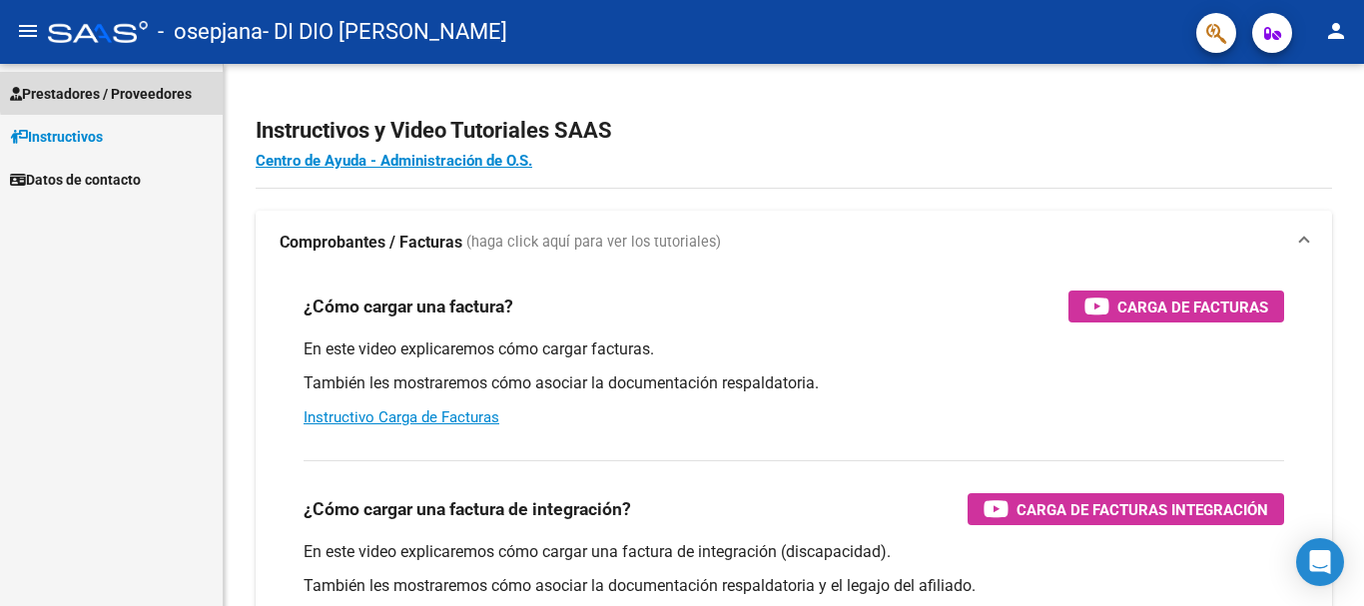
click at [137, 89] on span "Prestadores / Proveedores" at bounding box center [101, 94] width 182 height 22
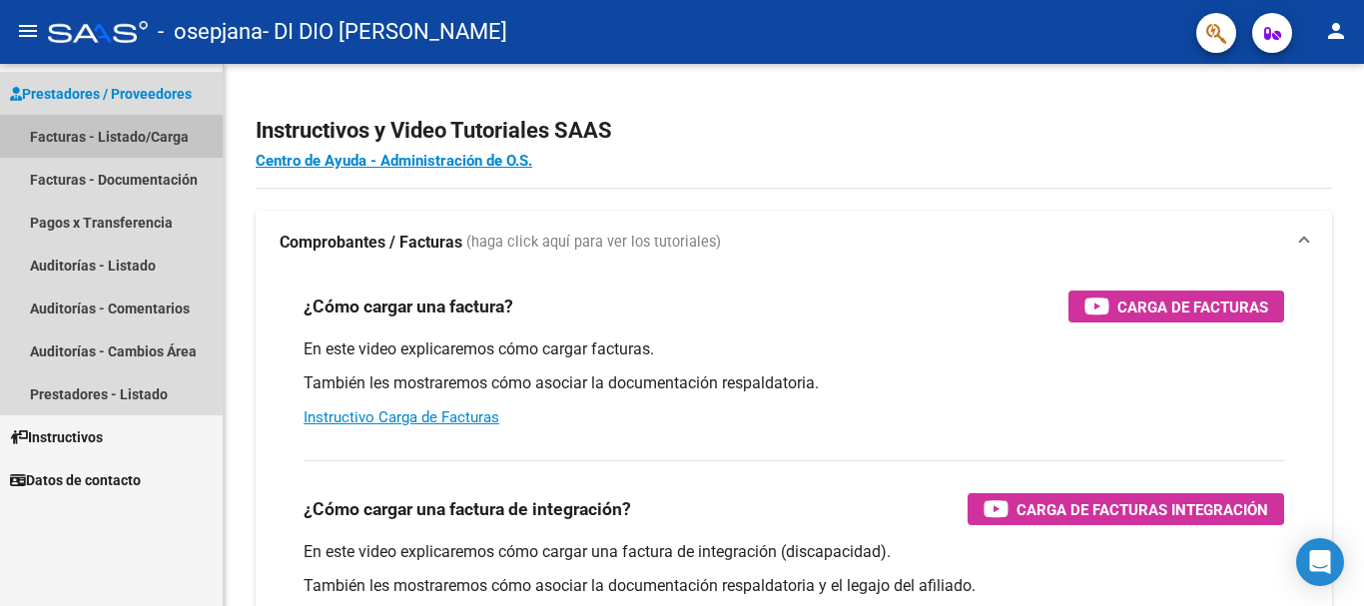
click at [167, 134] on link "Facturas - Listado/Carga" at bounding box center [111, 136] width 223 height 43
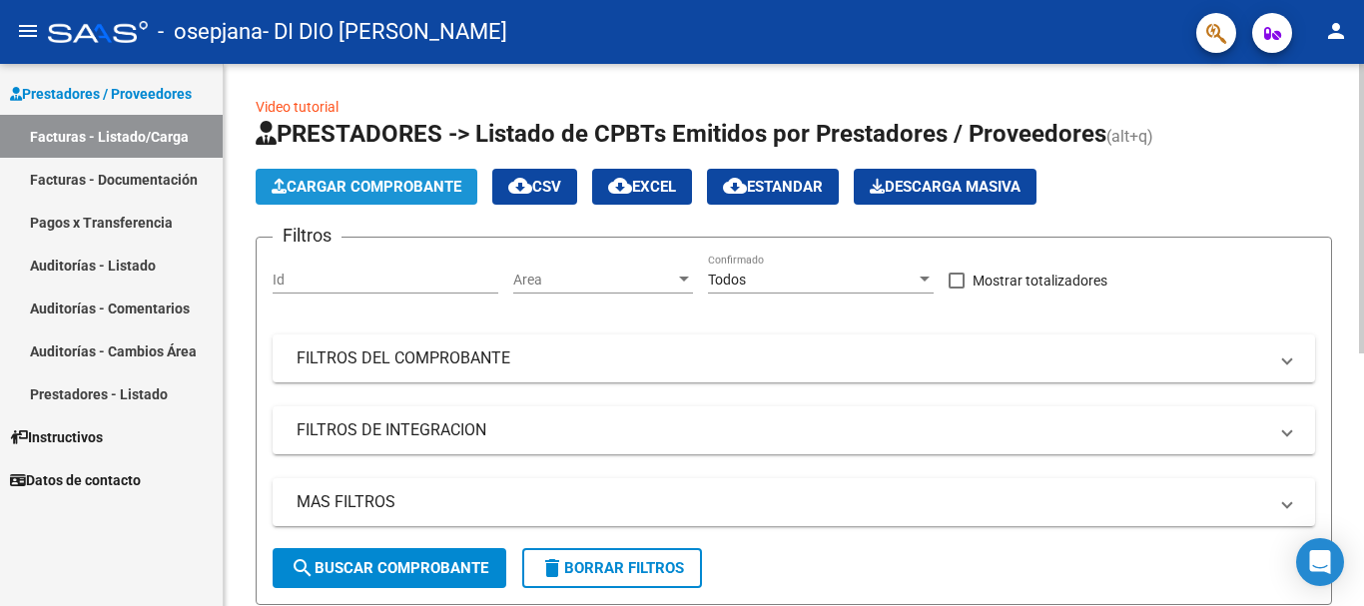
click at [370, 182] on span "Cargar Comprobante" at bounding box center [367, 187] width 190 height 18
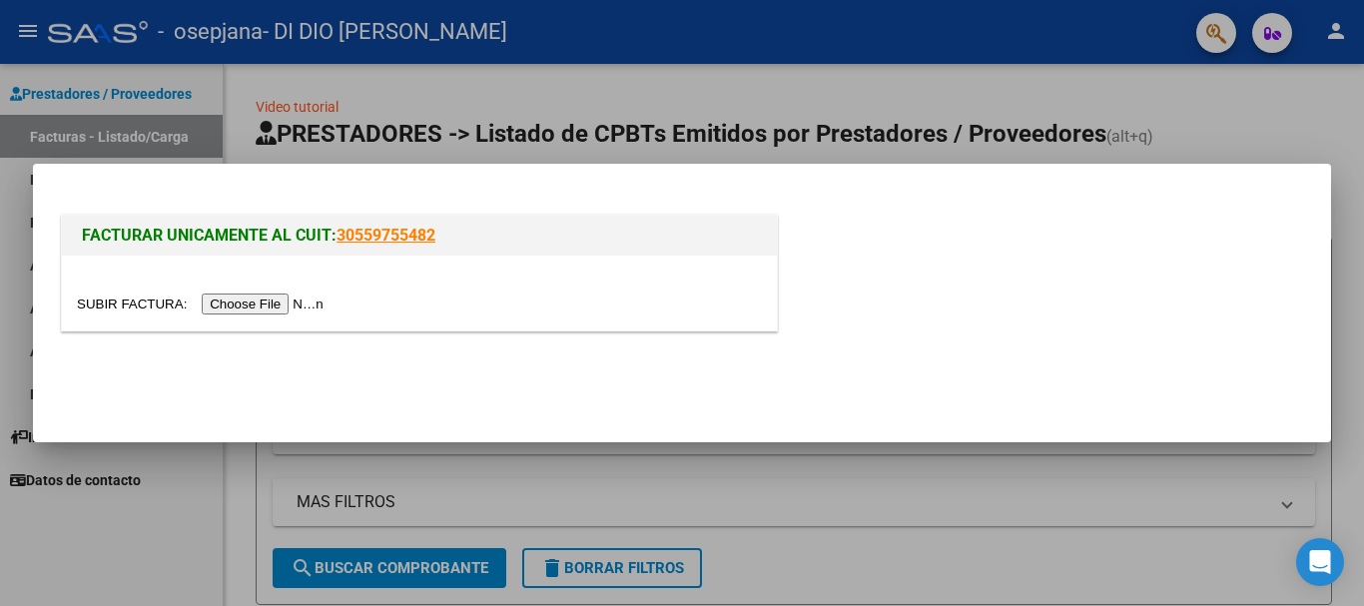
click at [229, 301] on input "file" at bounding box center [203, 304] width 253 height 21
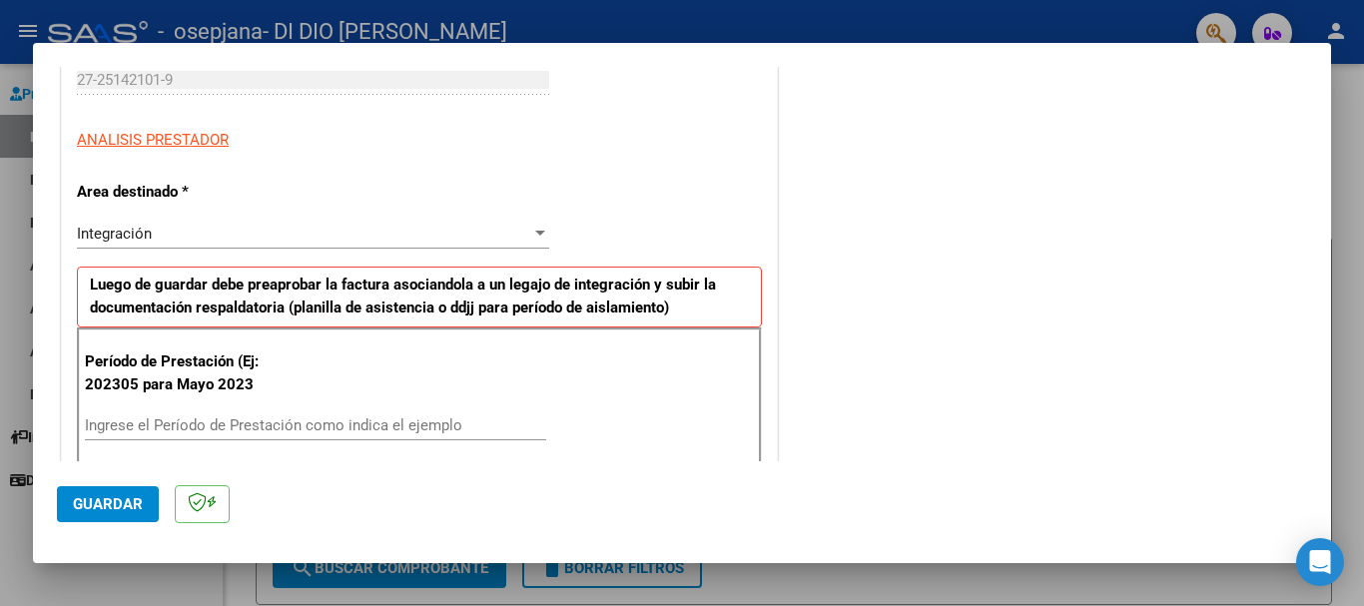
scroll to position [359, 0]
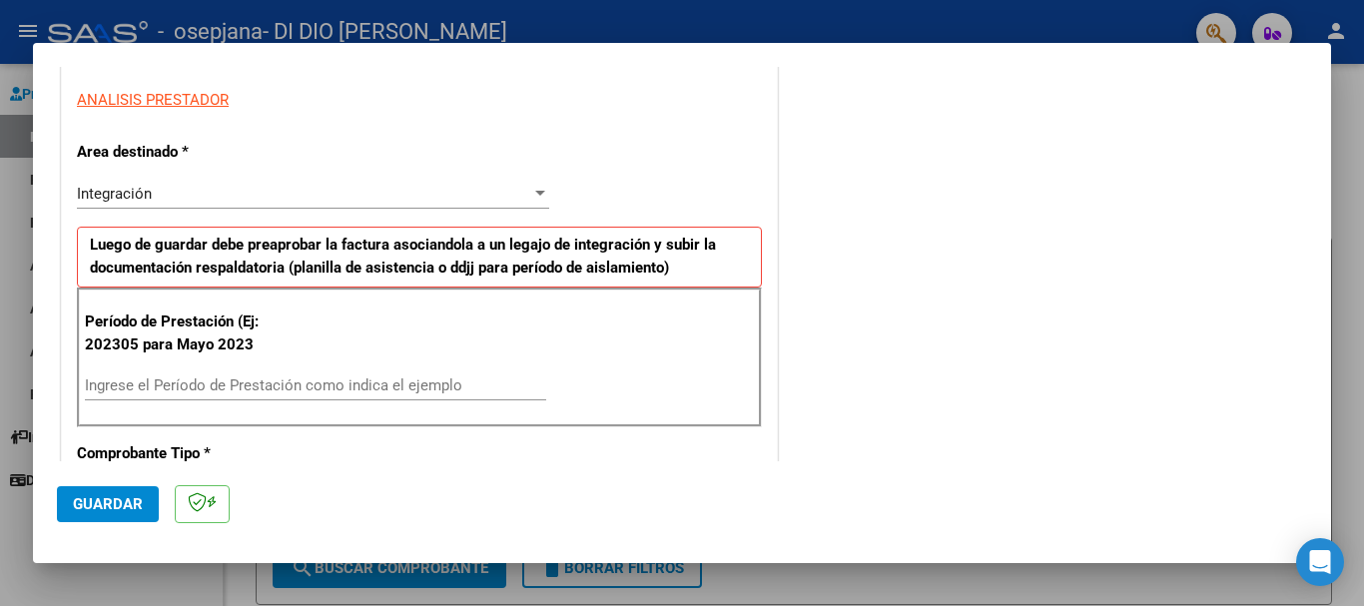
click at [94, 384] on input "Ingrese el Período de Prestación como indica el ejemplo" at bounding box center [315, 385] width 461 height 18
type input "202507"
click at [112, 504] on span "Guardar" at bounding box center [108, 504] width 70 height 18
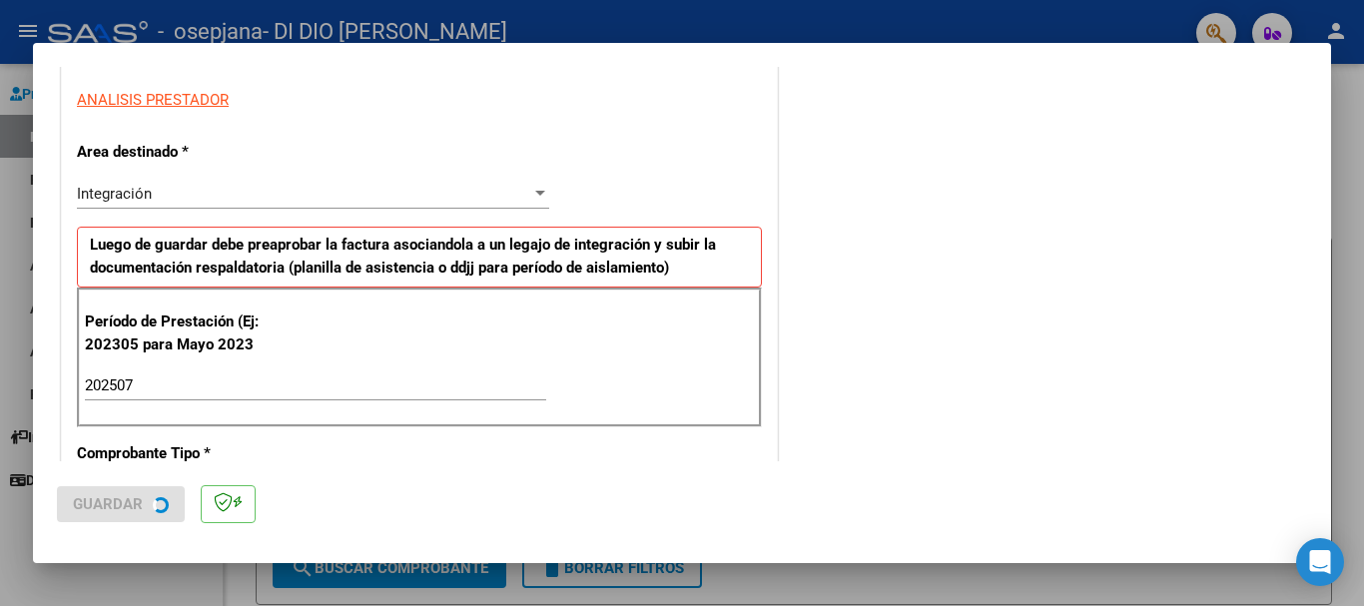
scroll to position [0, 0]
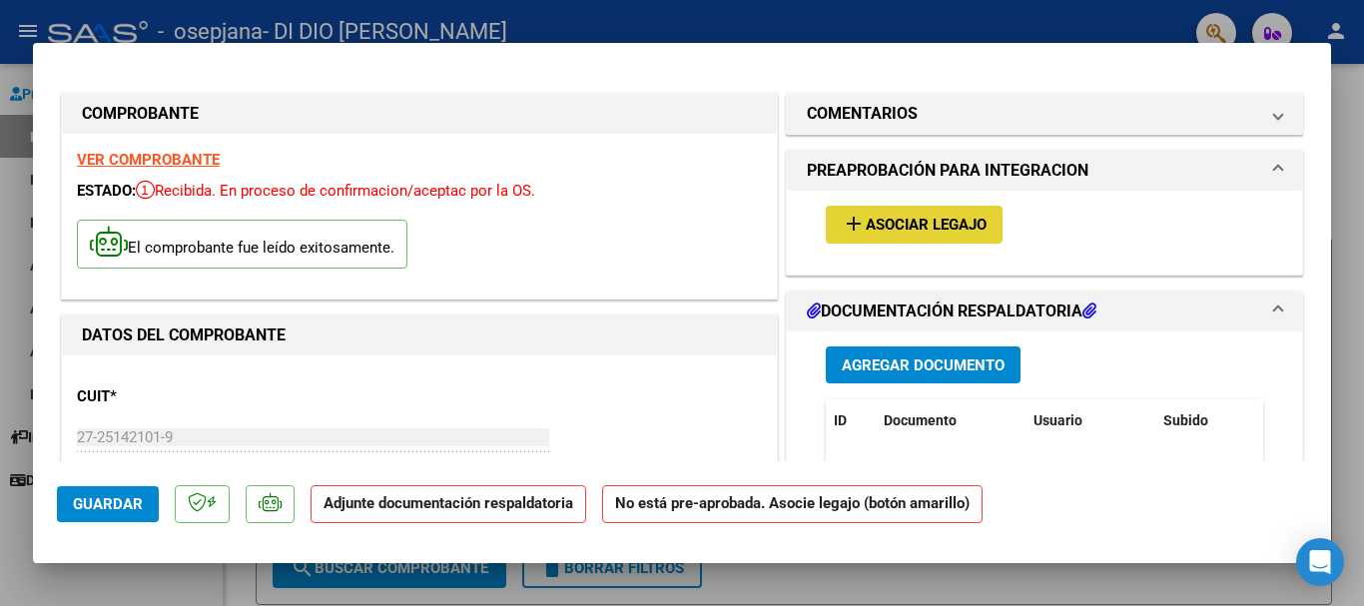
click at [914, 217] on span "Asociar Legajo" at bounding box center [926, 226] width 121 height 18
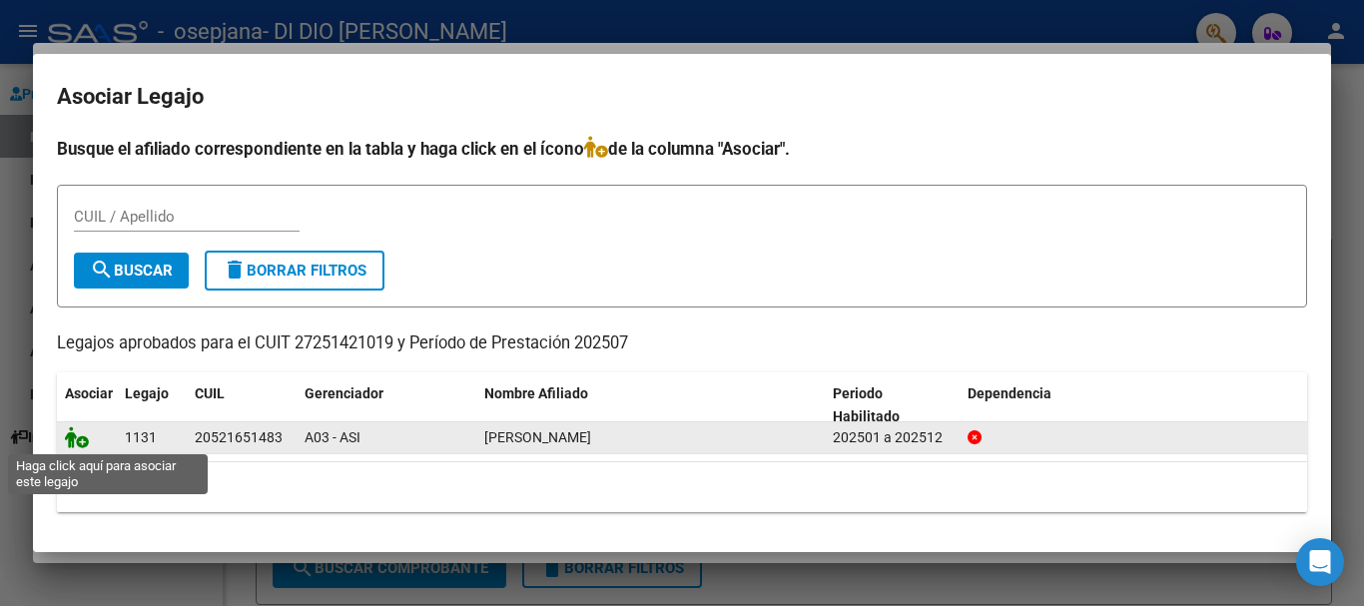
click at [78, 437] on icon at bounding box center [77, 437] width 24 height 22
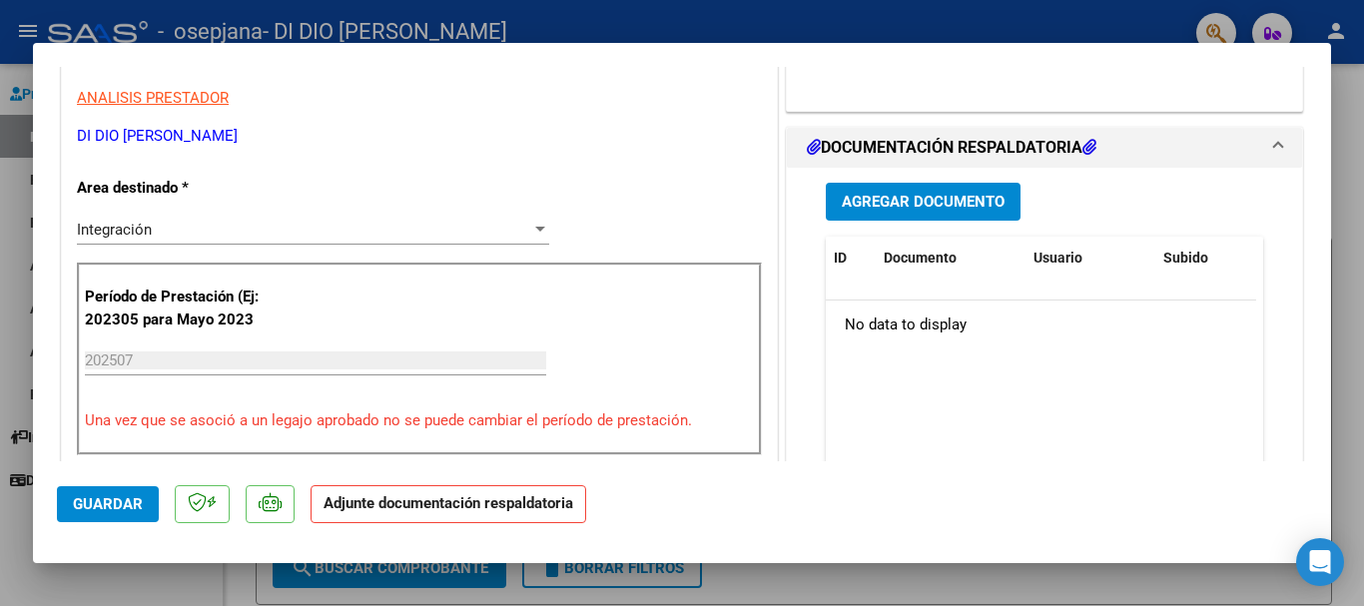
scroll to position [439, 0]
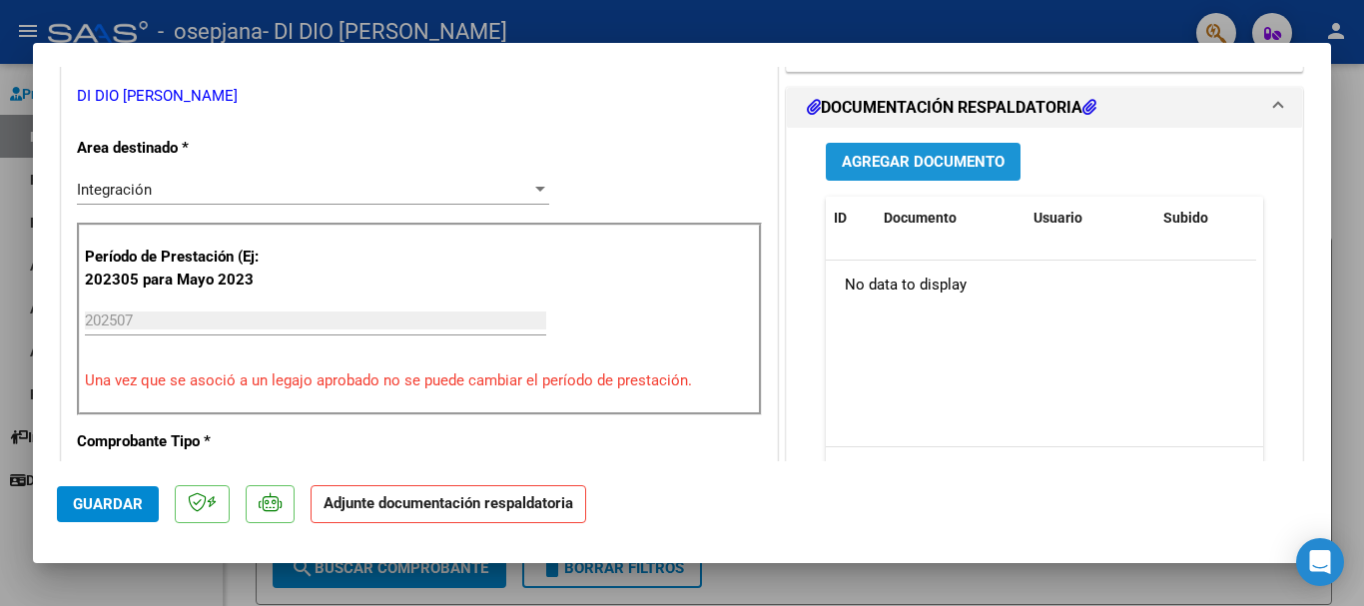
click at [918, 158] on span "Agregar Documento" at bounding box center [923, 163] width 163 height 18
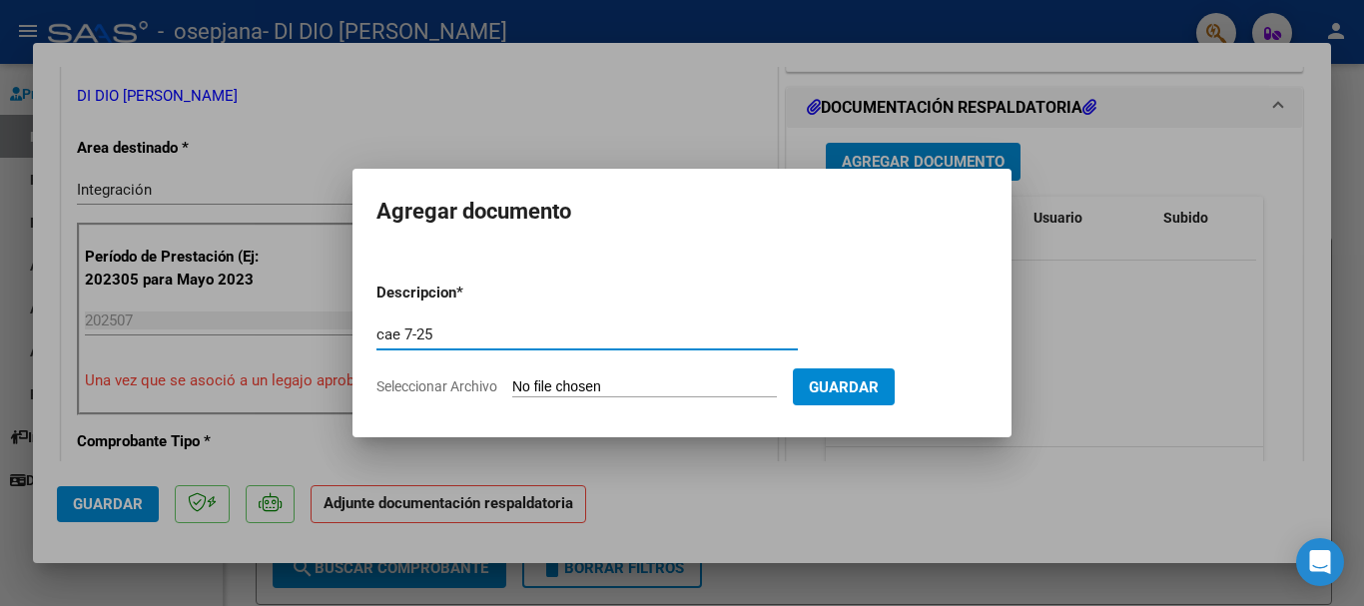
type input "cae 7-25"
click at [431, 387] on span "Seleccionar Archivo" at bounding box center [436, 386] width 121 height 16
click at [512, 387] on input "Seleccionar Archivo" at bounding box center [644, 387] width 265 height 19
type input "C:\fakepath\Natali 7-25 cae.pdf"
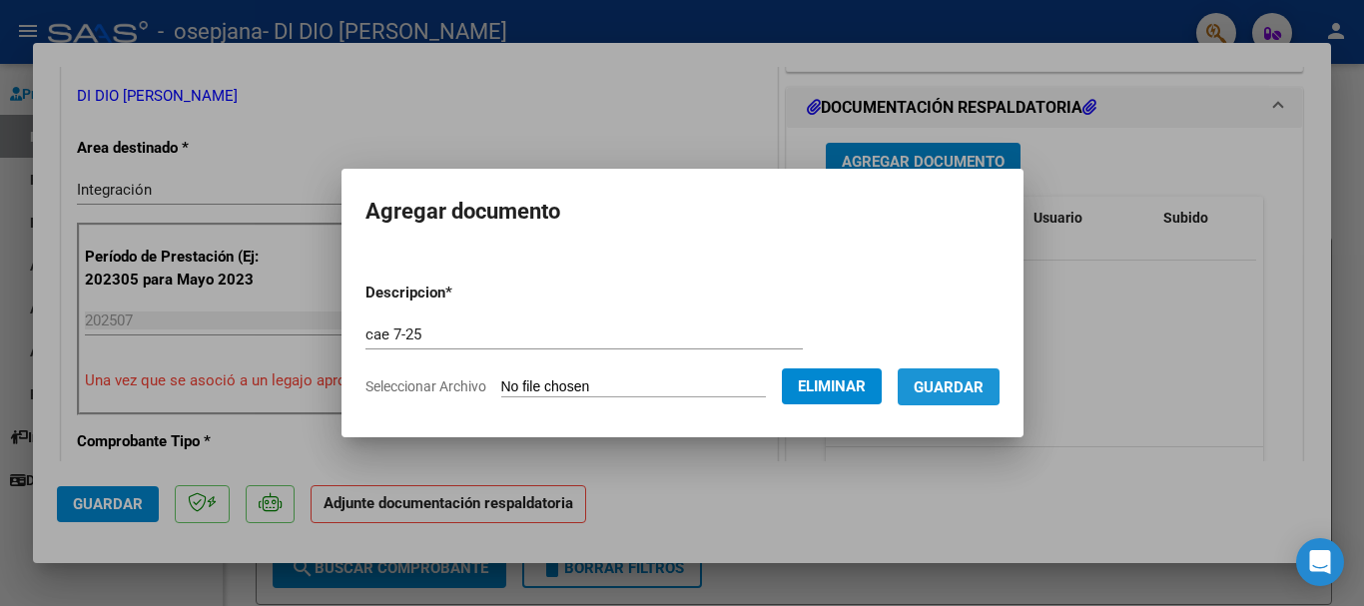
click at [962, 383] on span "Guardar" at bounding box center [949, 387] width 70 height 18
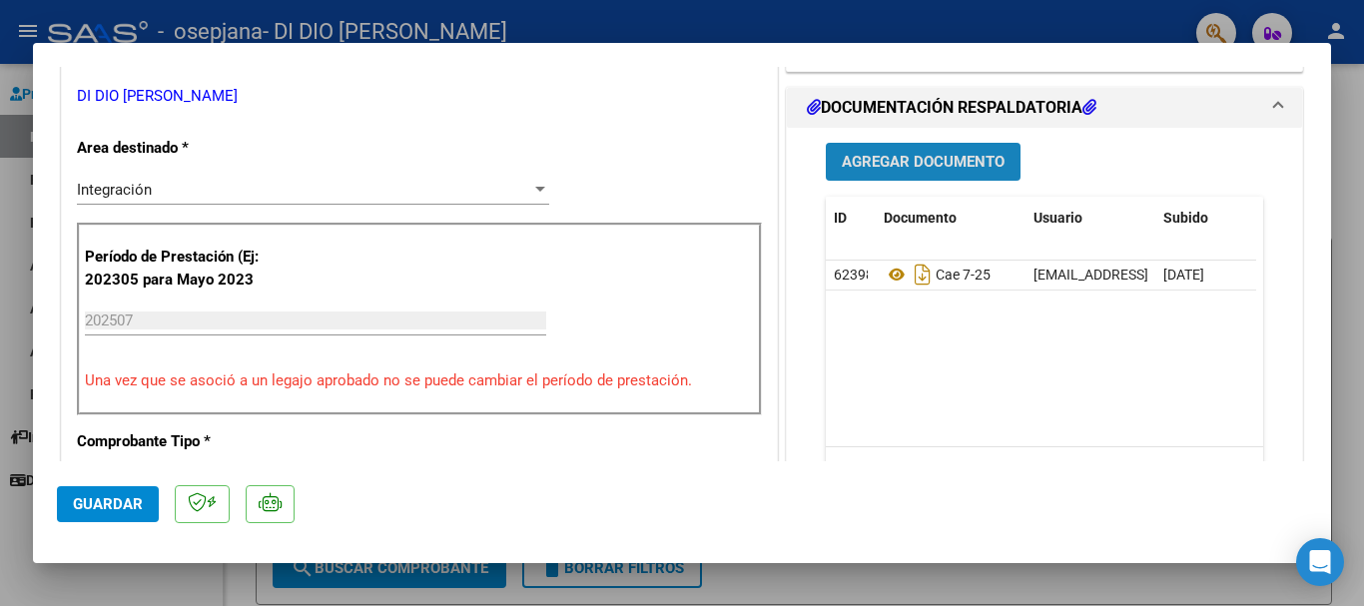
click at [933, 156] on span "Agregar Documento" at bounding box center [923, 163] width 163 height 18
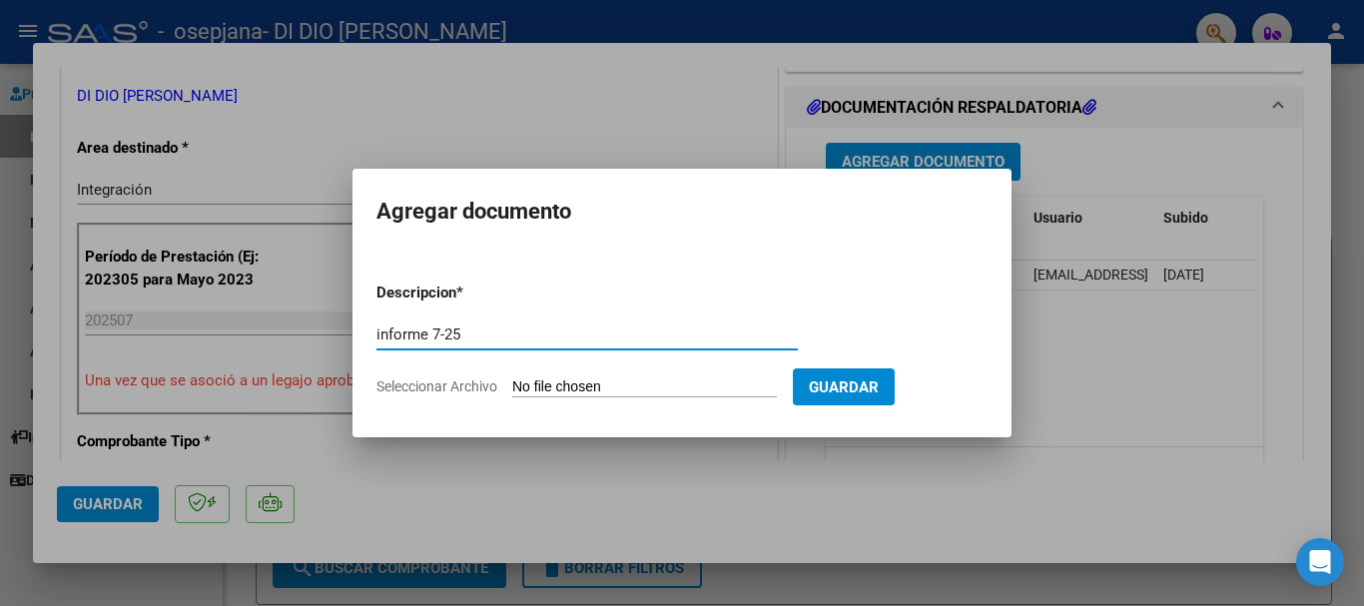
type input "informe 7-25"
click at [627, 382] on input "Seleccionar Archivo" at bounding box center [644, 387] width 265 height 19
type input "C:\fakepath\Natali 7-25 inf.docx"
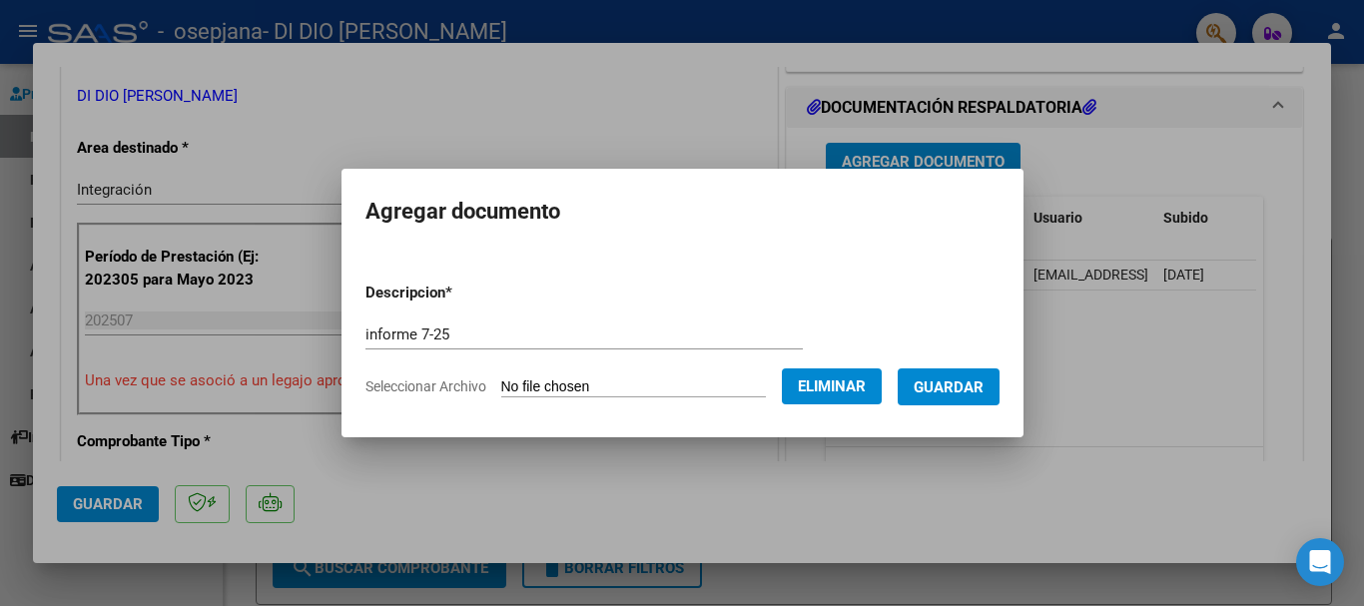
click at [950, 386] on span "Guardar" at bounding box center [949, 387] width 70 height 18
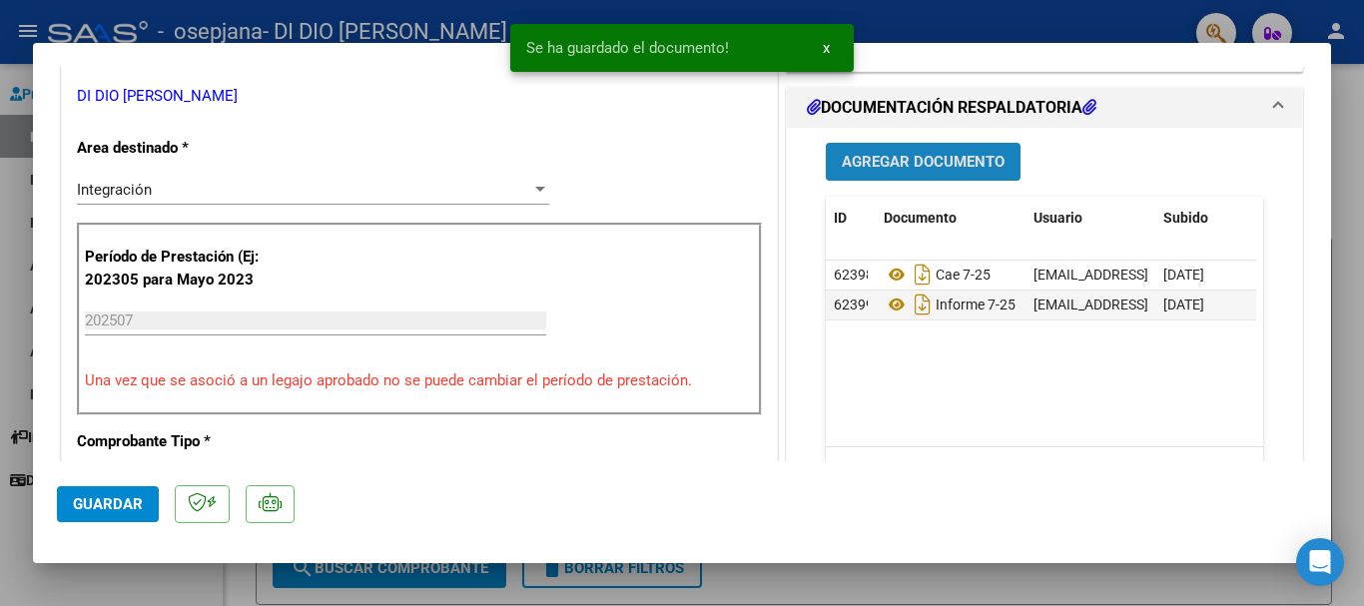
click at [930, 160] on span "Agregar Documento" at bounding box center [923, 163] width 163 height 18
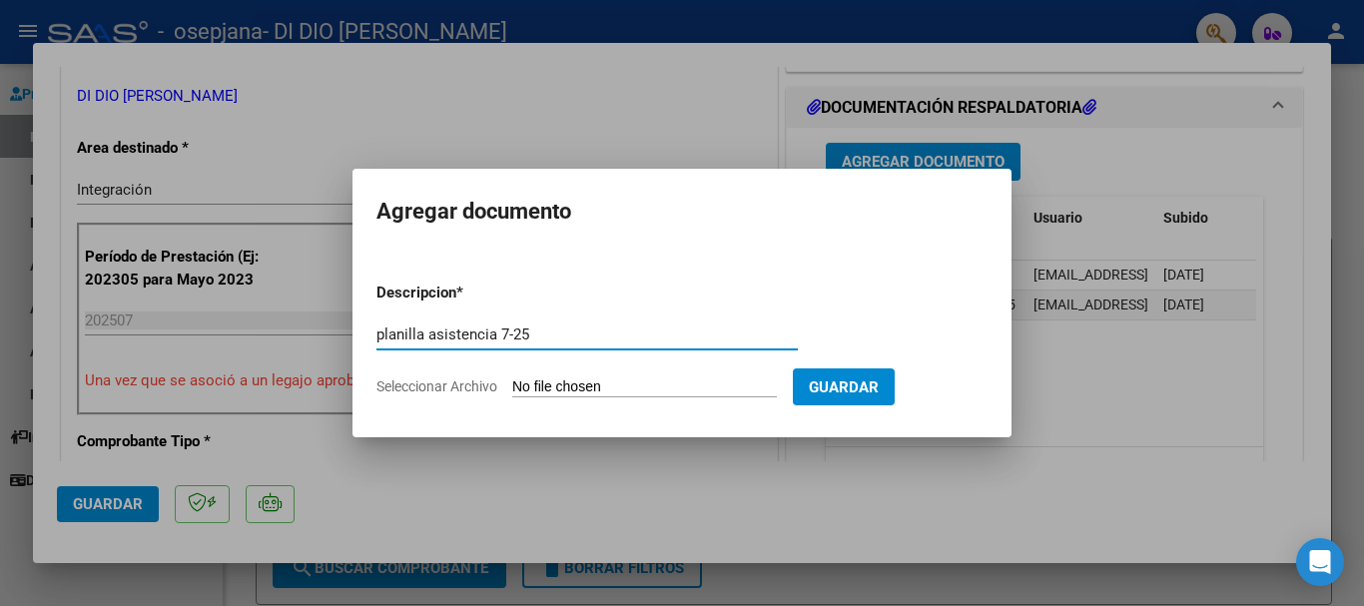
type input "planilla asistencia 7-25"
click at [604, 384] on input "Seleccionar Archivo" at bounding box center [644, 387] width 265 height 19
type input "C:\fakepath\Natali 7-25 pl.pdf"
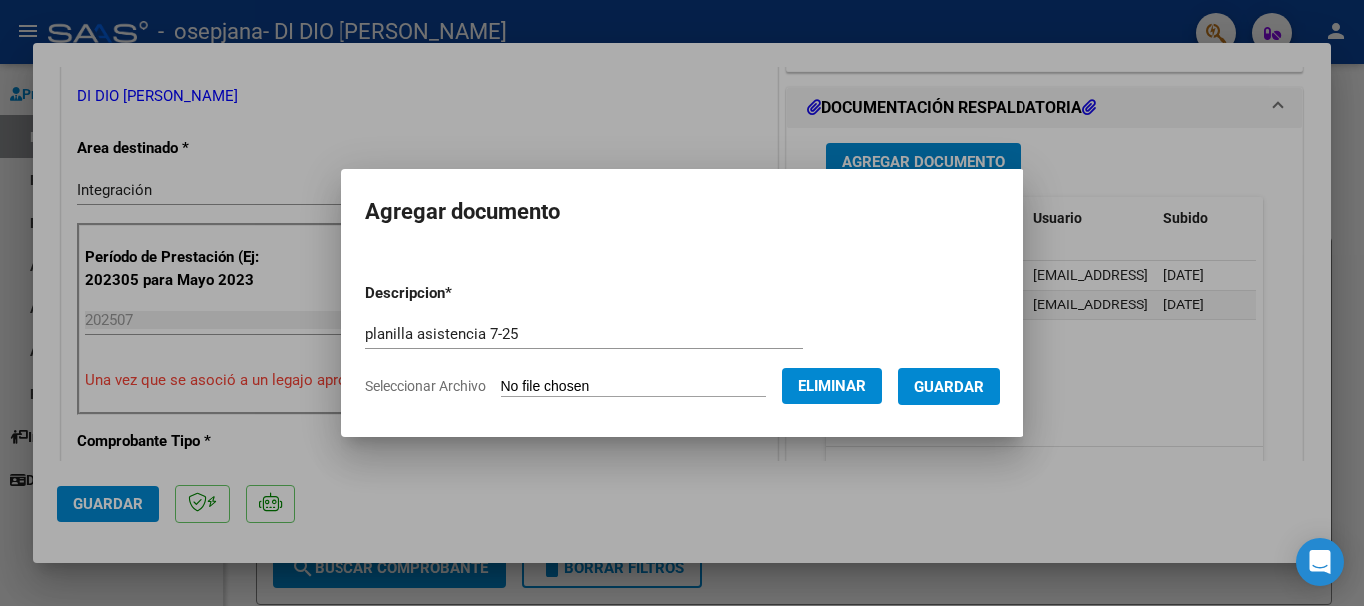
click at [954, 379] on span "Guardar" at bounding box center [949, 387] width 70 height 18
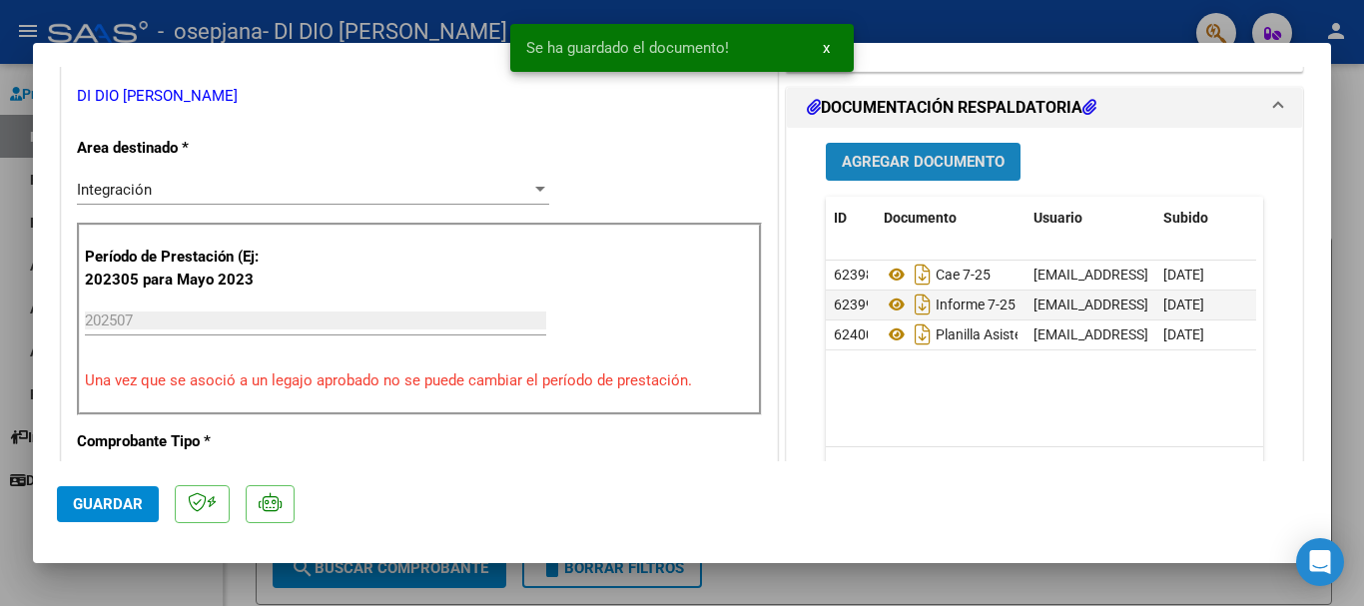
click at [943, 163] on span "Agregar Documento" at bounding box center [923, 163] width 163 height 18
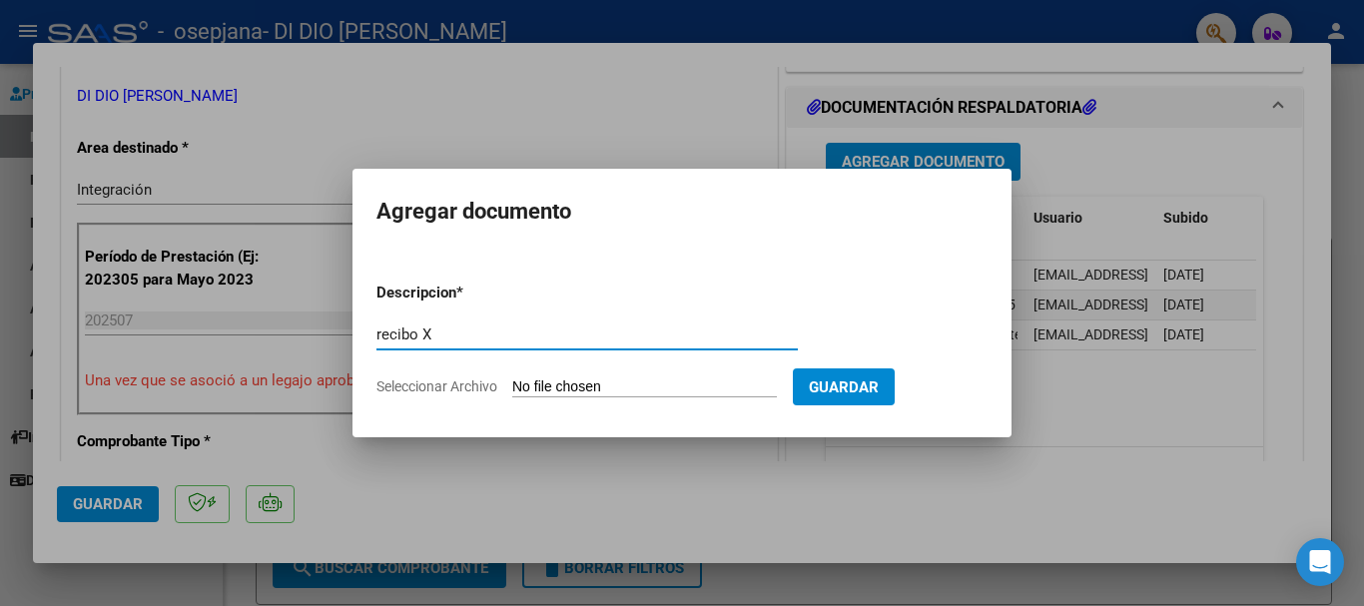
type input "recibo X"
click at [636, 388] on input "Seleccionar Archivo" at bounding box center [644, 387] width 265 height 19
type input "C:\fakepath\X Natali 7-25.pdf"
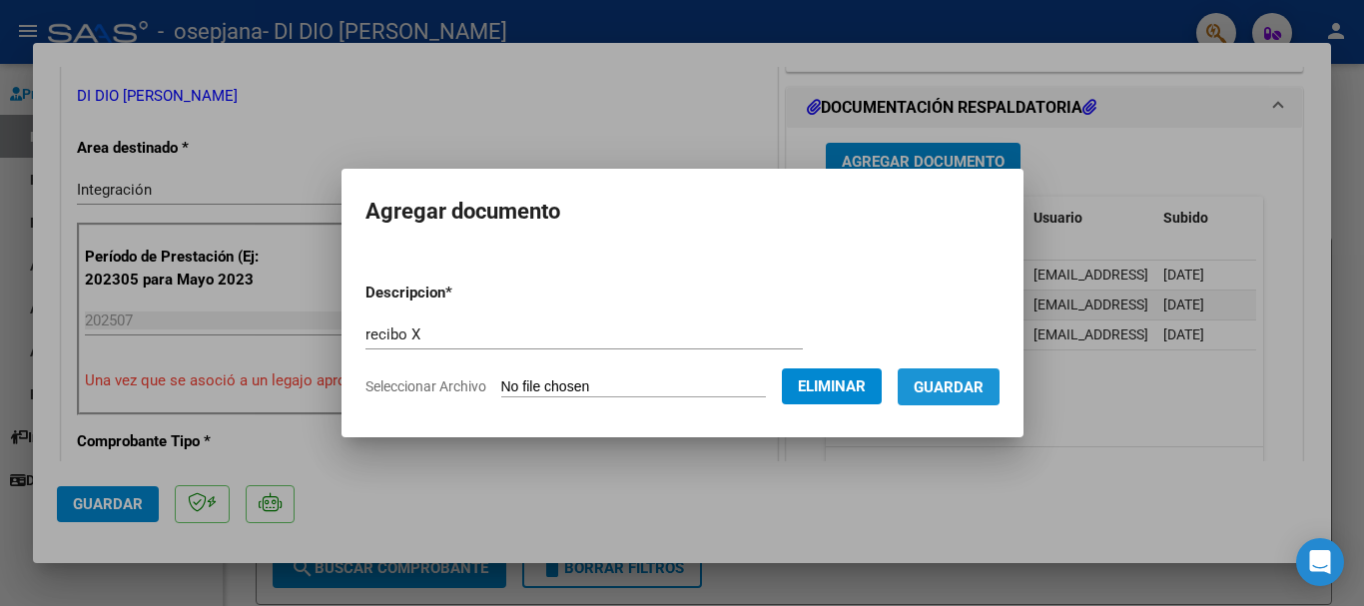
click at [950, 382] on span "Guardar" at bounding box center [949, 387] width 70 height 18
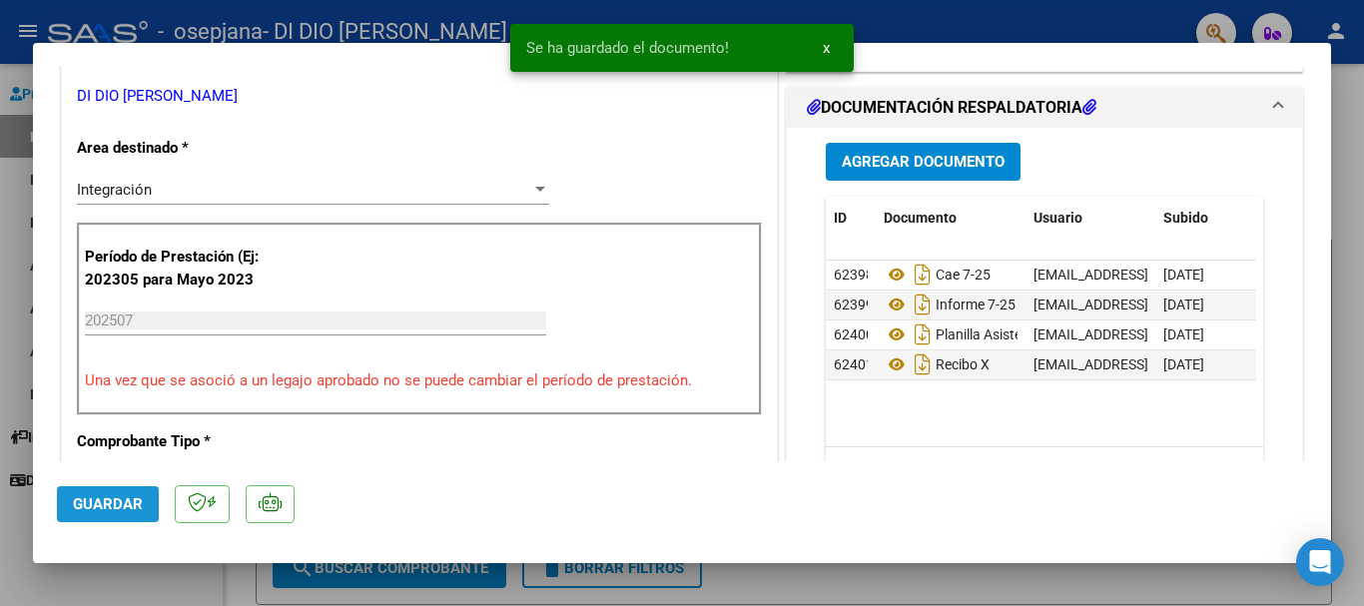
click at [95, 500] on span "Guardar" at bounding box center [108, 504] width 70 height 18
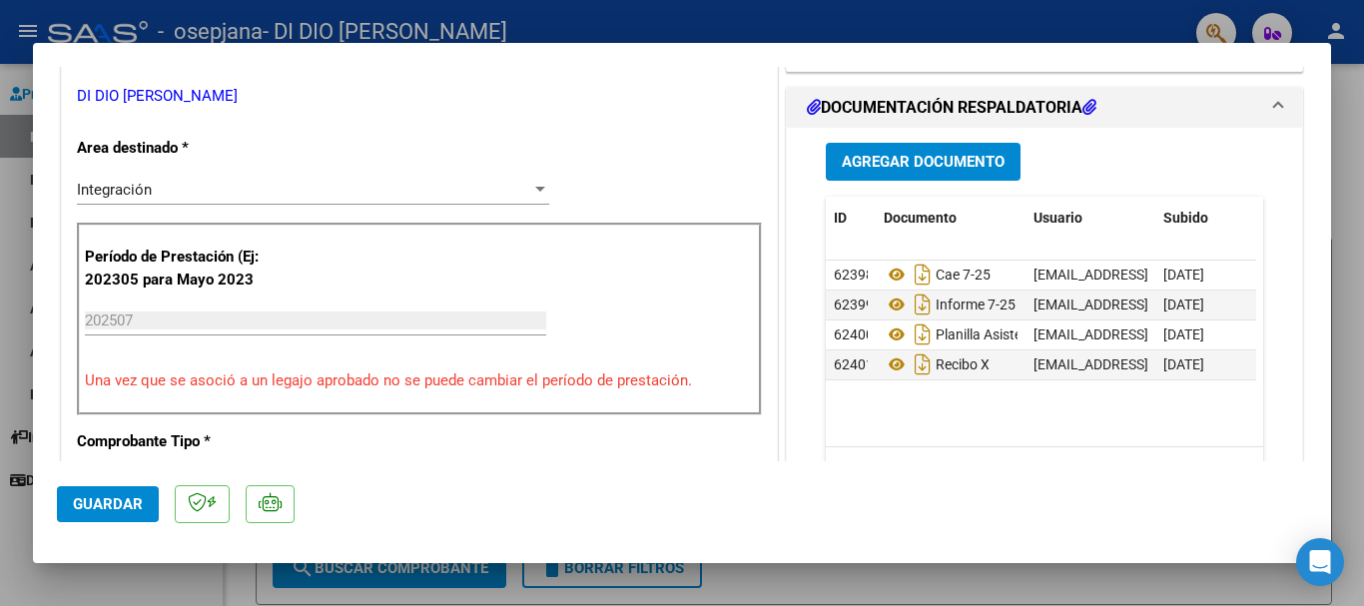
click at [977, 56] on mat-dialog-container "COMPROBANTE VER COMPROBANTE ESTADO: Recibida. En proceso de confirmacion/acepta…" at bounding box center [682, 303] width 1298 height 520
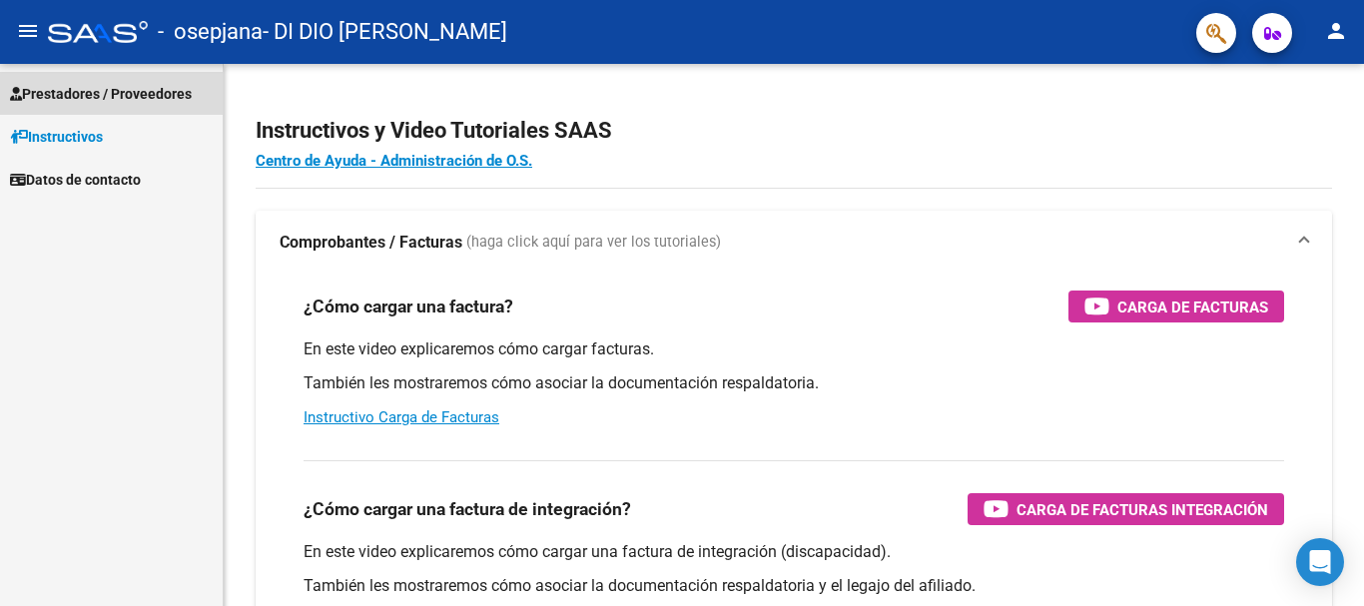
click at [142, 94] on span "Prestadores / Proveedores" at bounding box center [101, 94] width 182 height 22
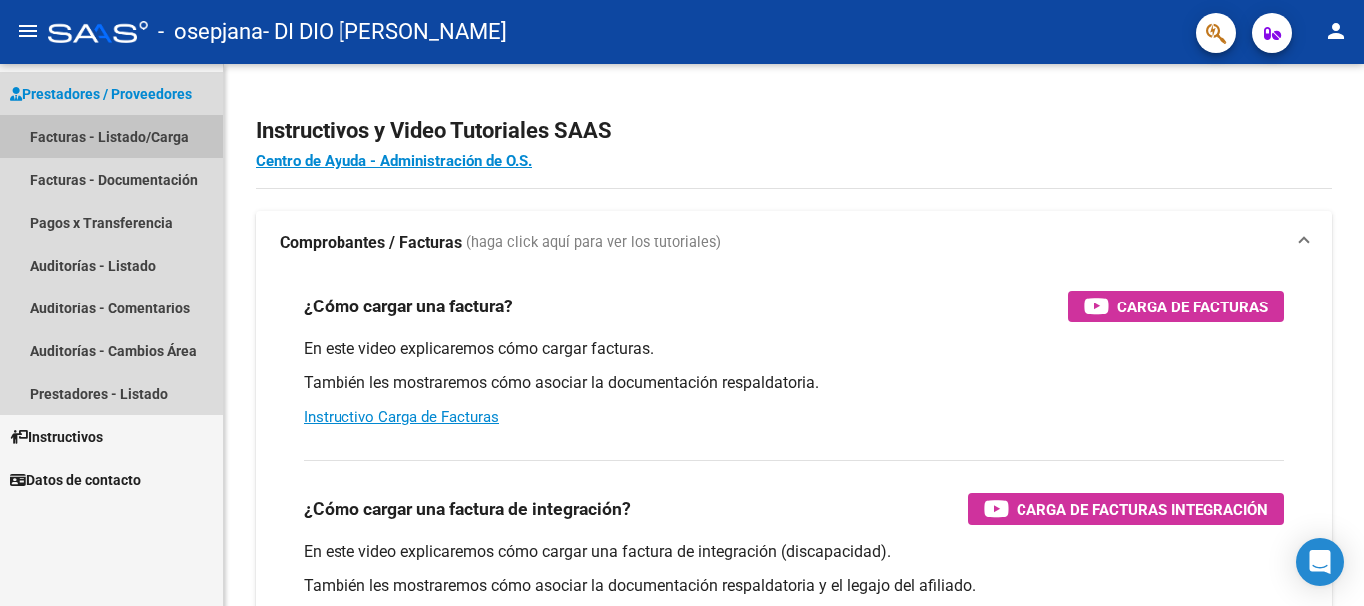
click at [157, 134] on link "Facturas - Listado/Carga" at bounding box center [111, 136] width 223 height 43
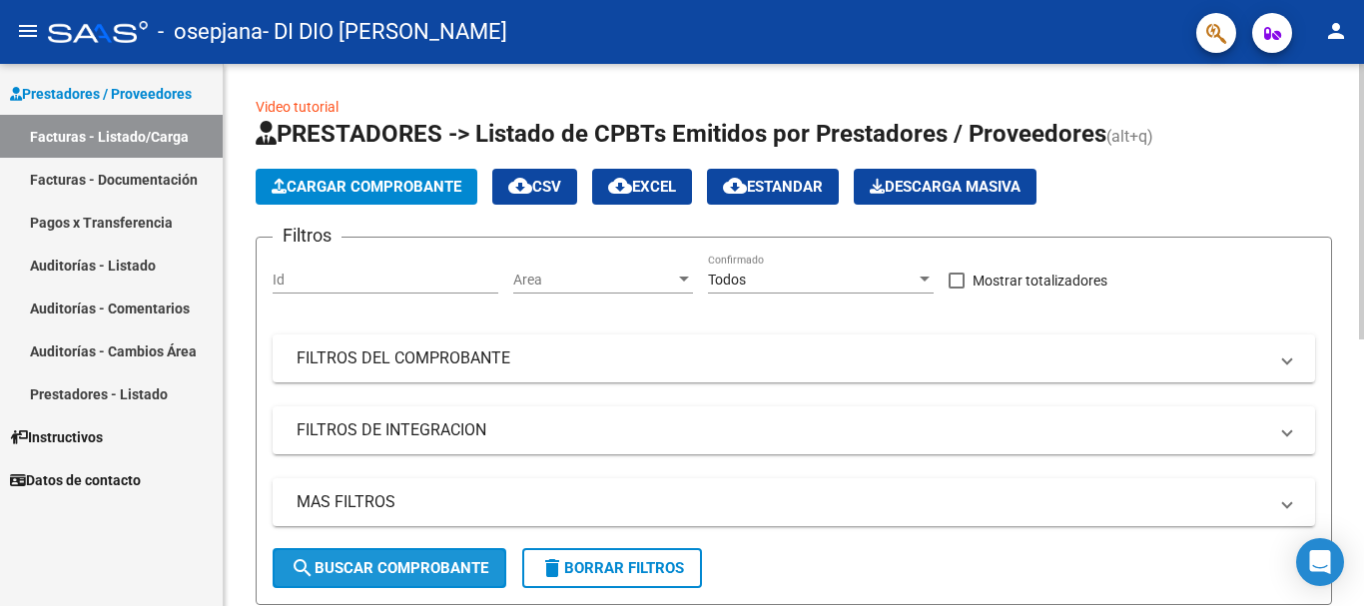
click at [404, 562] on span "search Buscar Comprobante" at bounding box center [390, 568] width 198 height 18
click at [958, 276] on span at bounding box center [957, 281] width 16 height 16
click at [956, 289] on input "Mostrar totalizadores" at bounding box center [955, 289] width 1 height 1
checkbox input "true"
click at [1358, 455] on div "Video tutorial PRESTADORES -> Listado de CPBTs Emitidos por Prestadores / Prove…" at bounding box center [794, 589] width 1140 height 1050
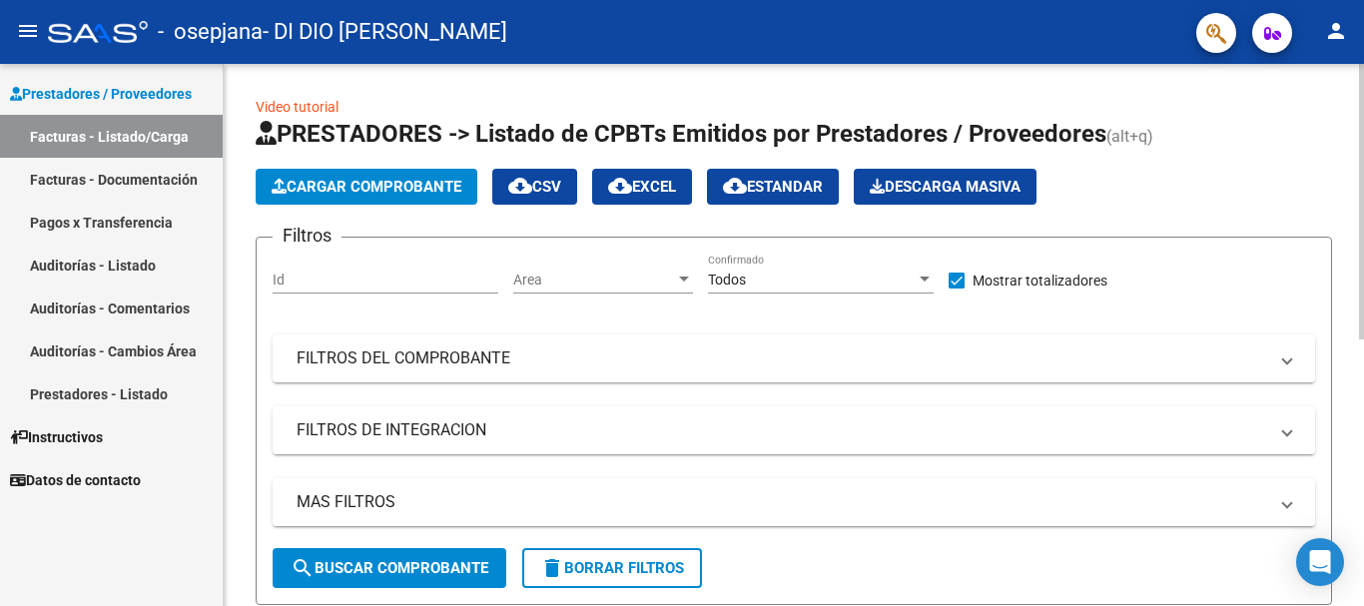
click at [1358, 455] on div "Video tutorial PRESTADORES -> Listado de CPBTs Emitidos por Prestadores / Prove…" at bounding box center [794, 589] width 1140 height 1050
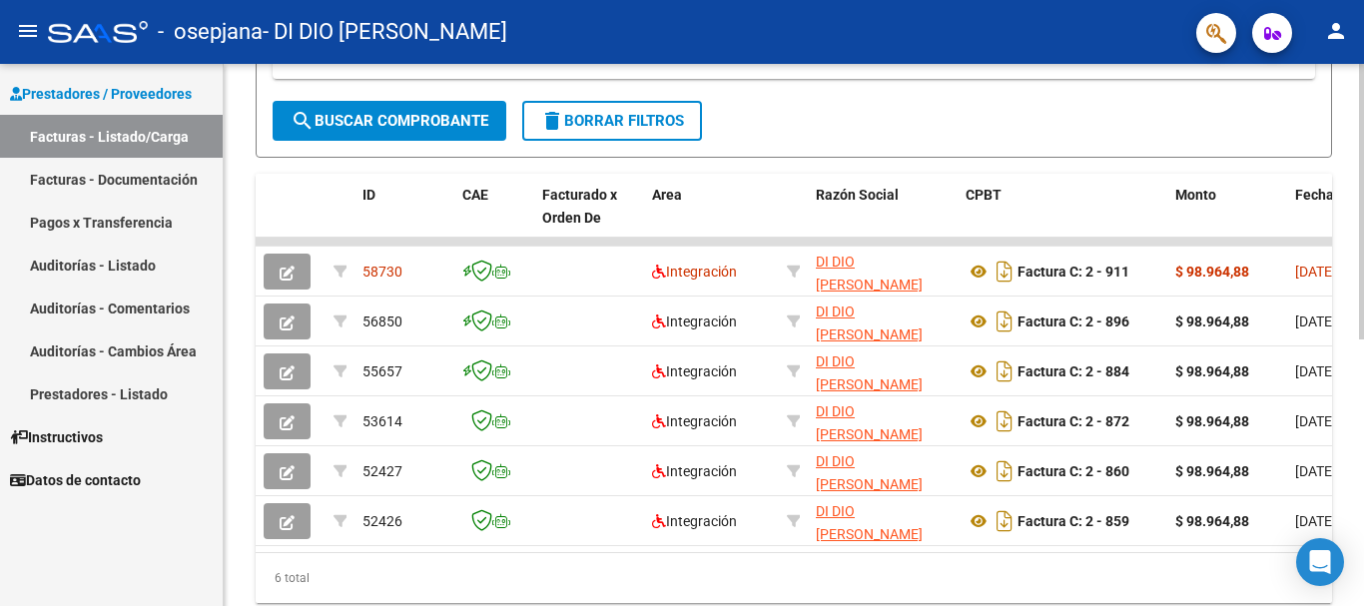
scroll to position [459, 0]
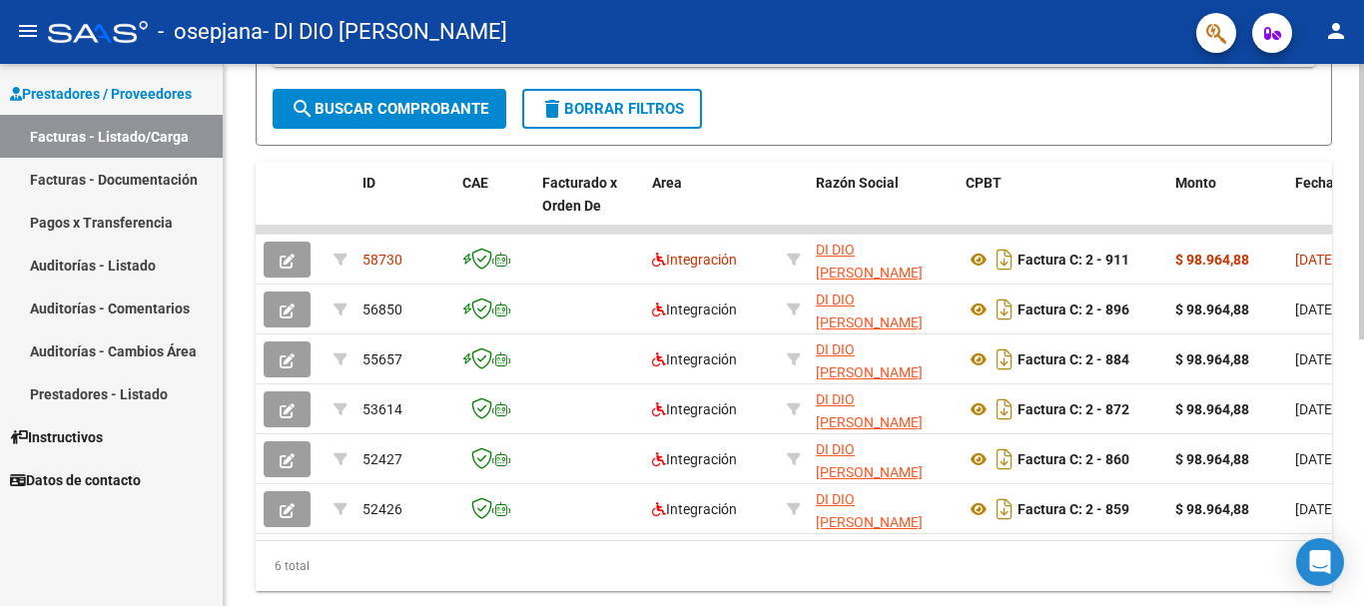
click at [1363, 568] on div at bounding box center [1361, 443] width 5 height 276
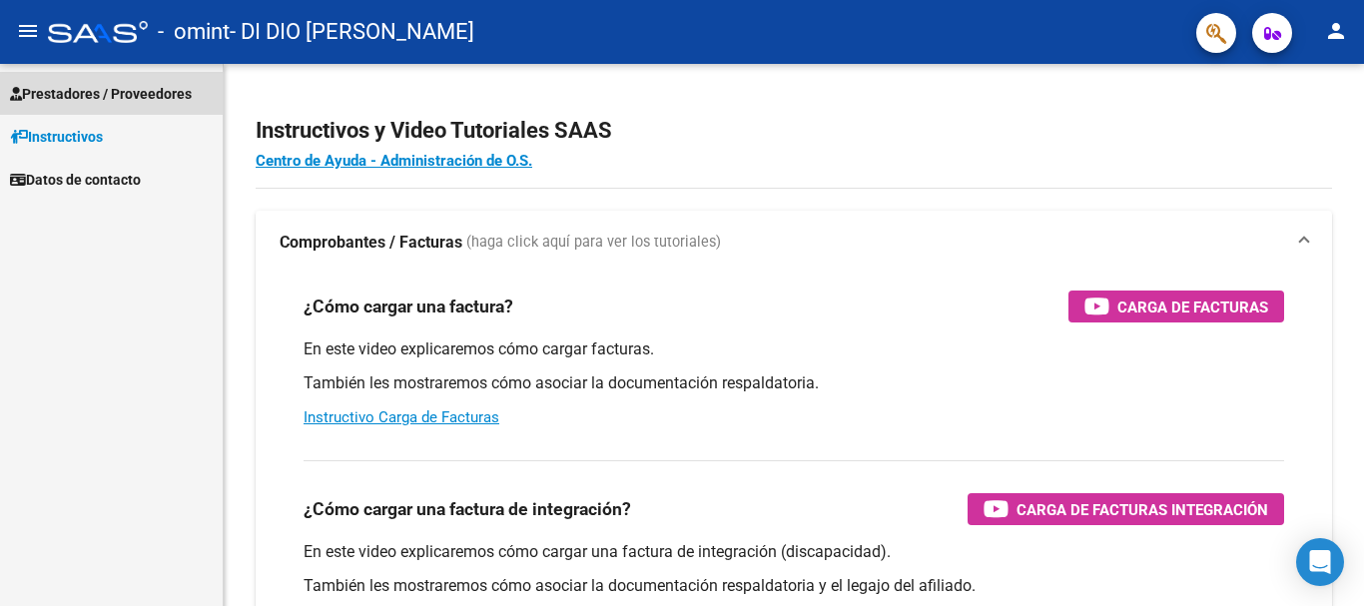
click at [184, 88] on span "Prestadores / Proveedores" at bounding box center [101, 94] width 182 height 22
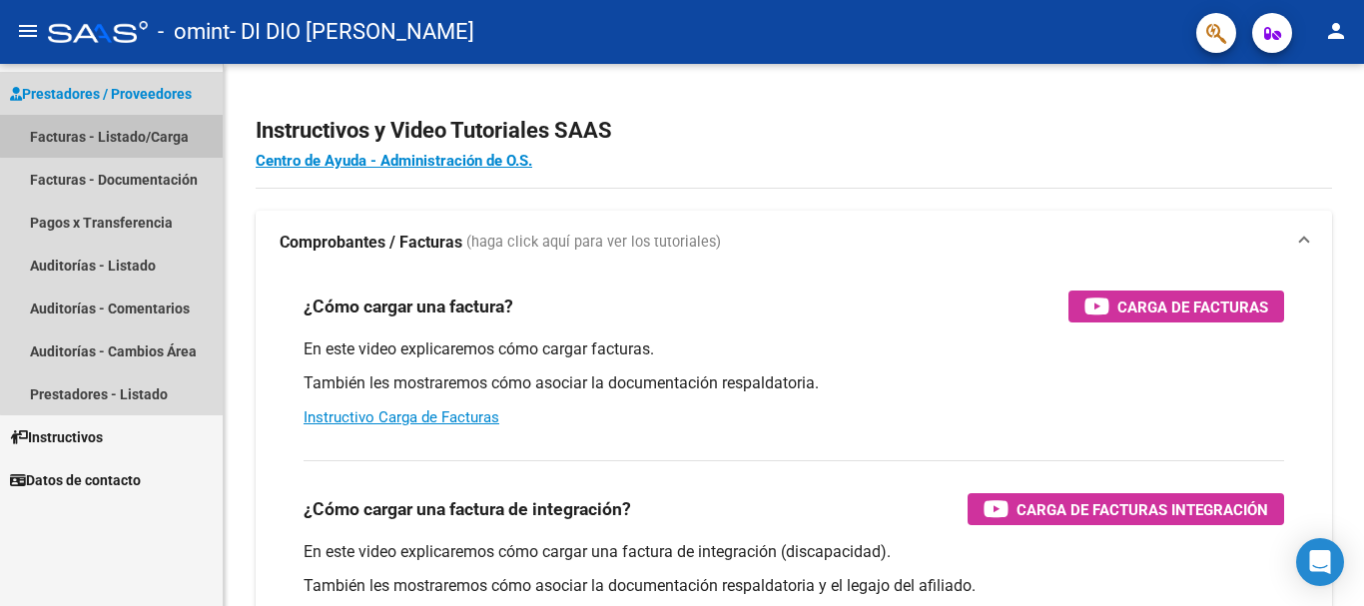
click at [152, 134] on link "Facturas - Listado/Carga" at bounding box center [111, 136] width 223 height 43
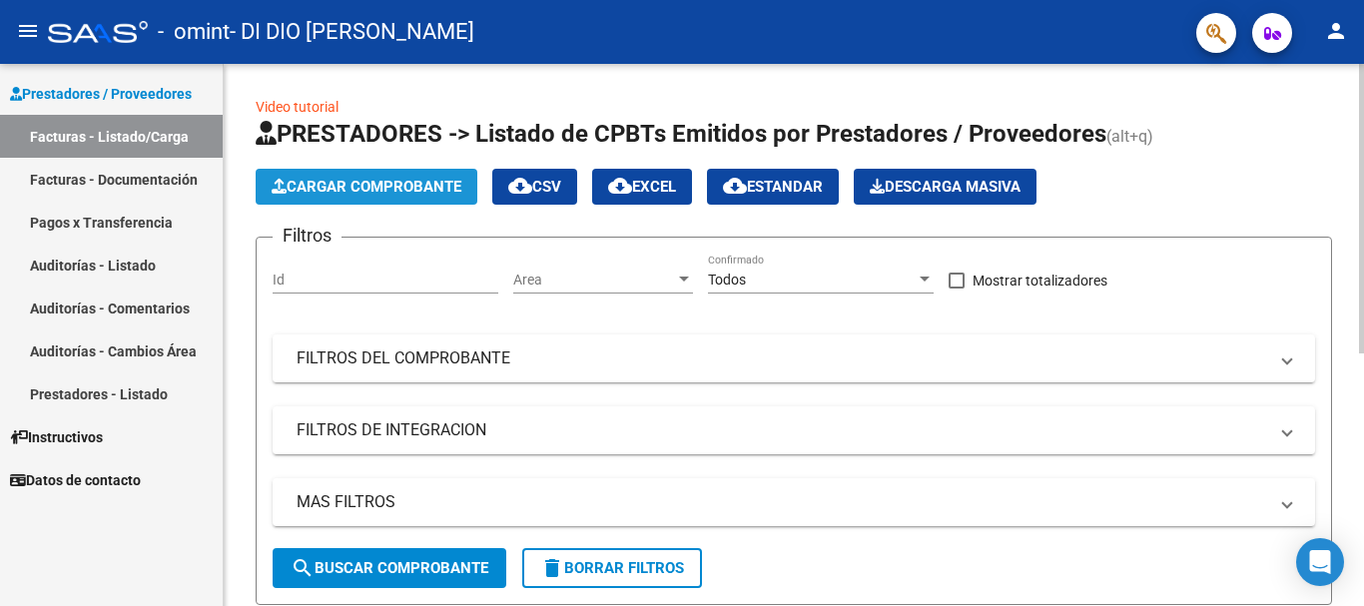
click at [441, 183] on span "Cargar Comprobante" at bounding box center [367, 187] width 190 height 18
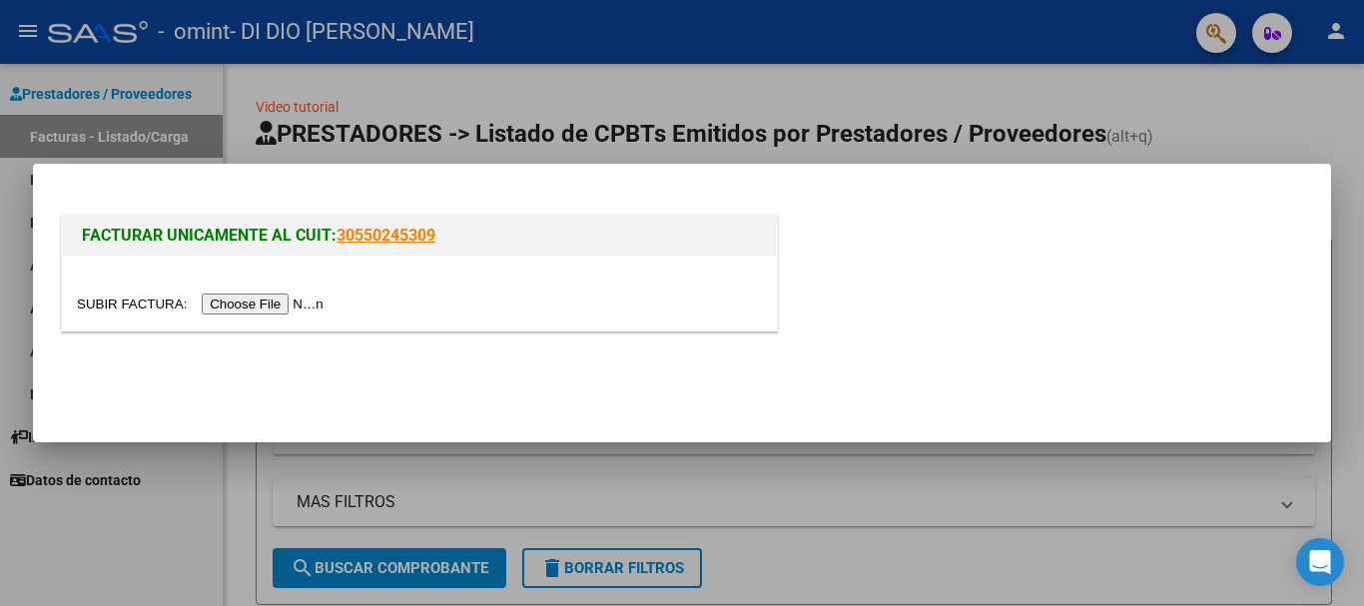
click at [292, 307] on input "file" at bounding box center [203, 304] width 253 height 21
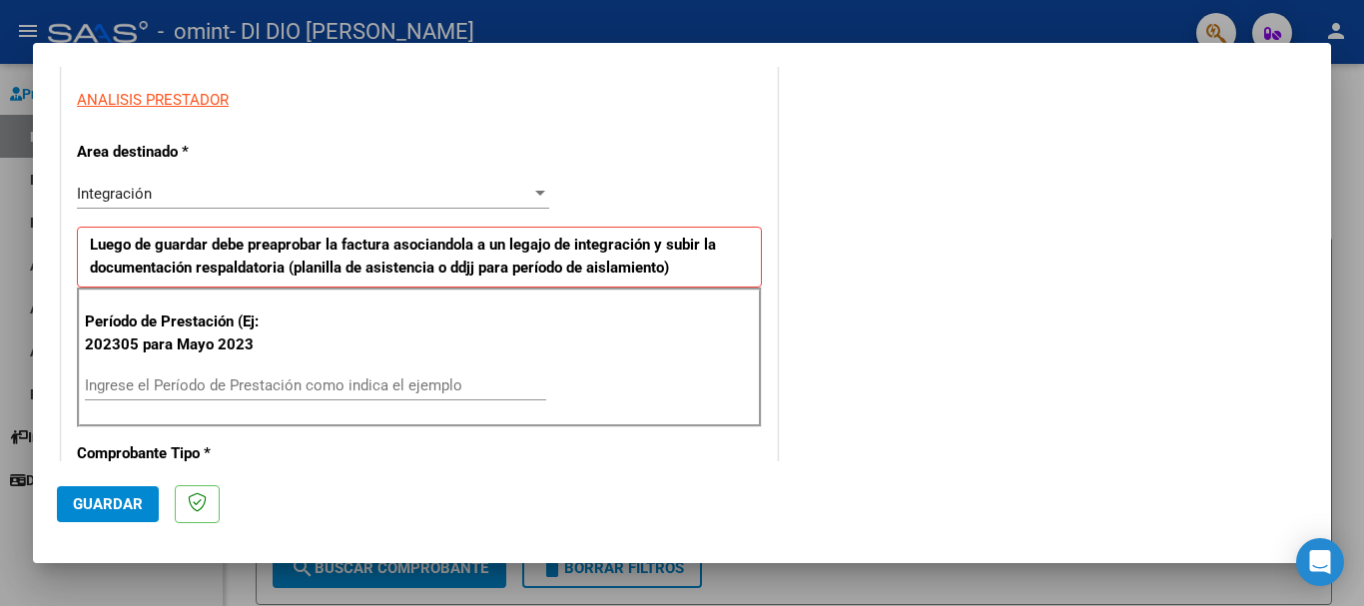
scroll to position [399, 0]
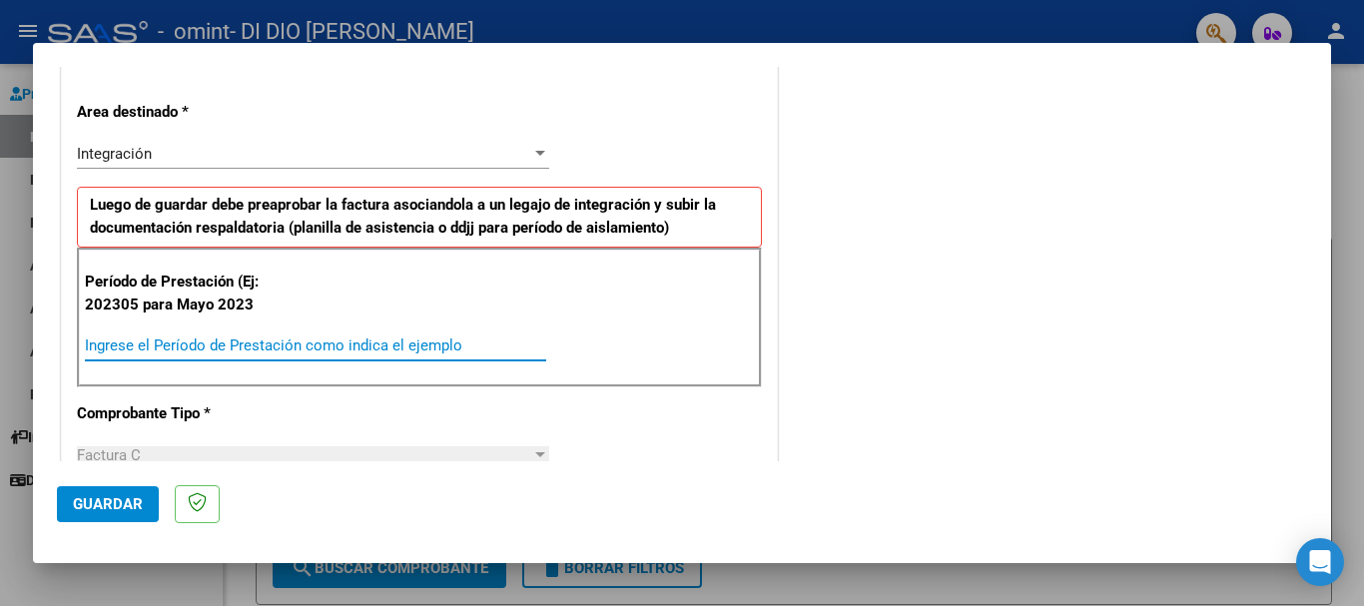
click at [165, 341] on input "Ingrese el Período de Prestación como indica el ejemplo" at bounding box center [315, 345] width 461 height 18
type input "202507"
click at [123, 505] on span "Guardar" at bounding box center [108, 504] width 70 height 18
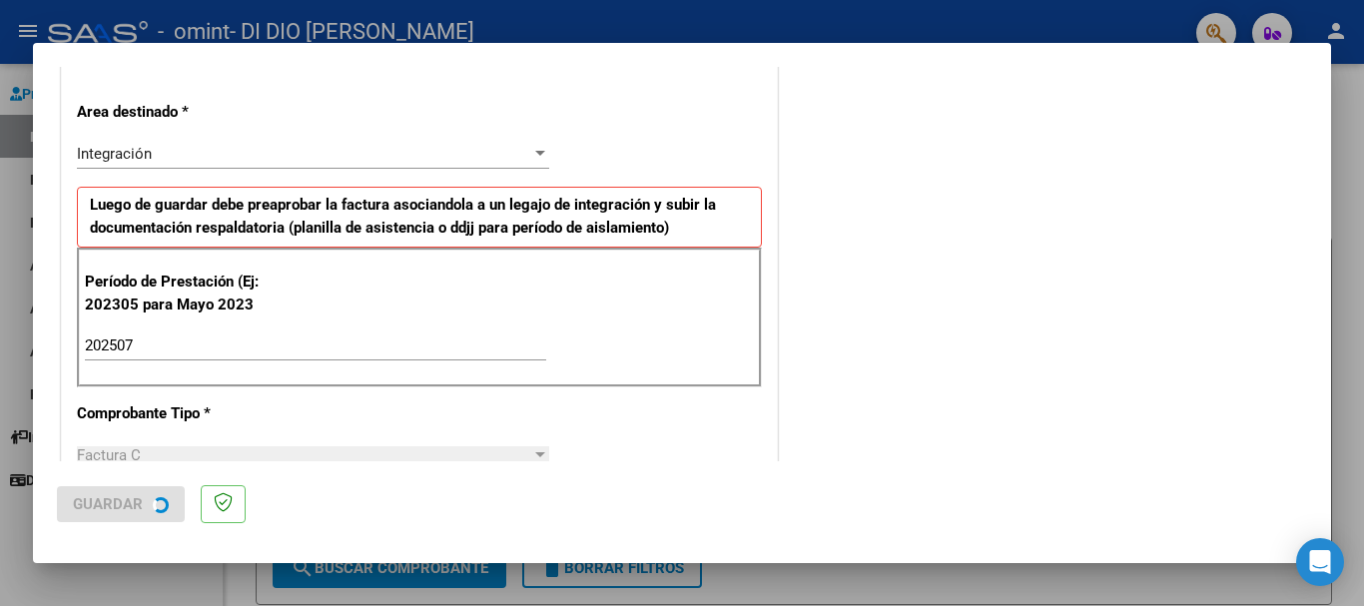
scroll to position [0, 0]
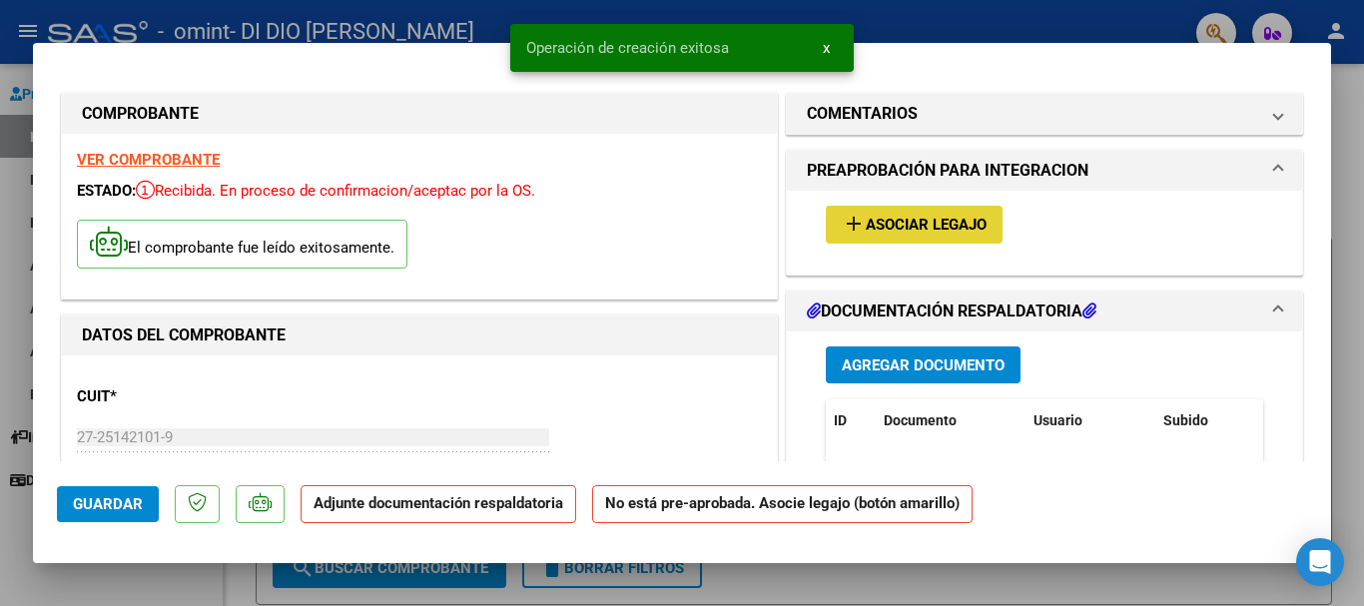
click at [926, 218] on span "Asociar Legajo" at bounding box center [926, 226] width 121 height 18
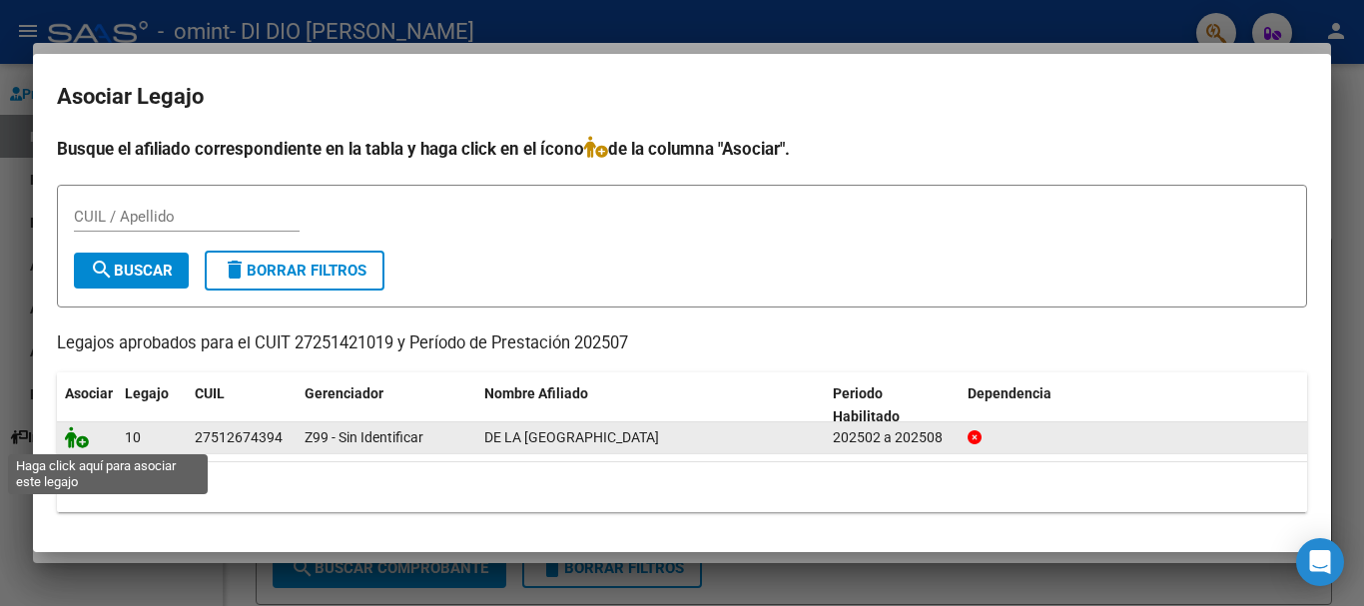
click at [76, 433] on icon at bounding box center [77, 437] width 24 height 22
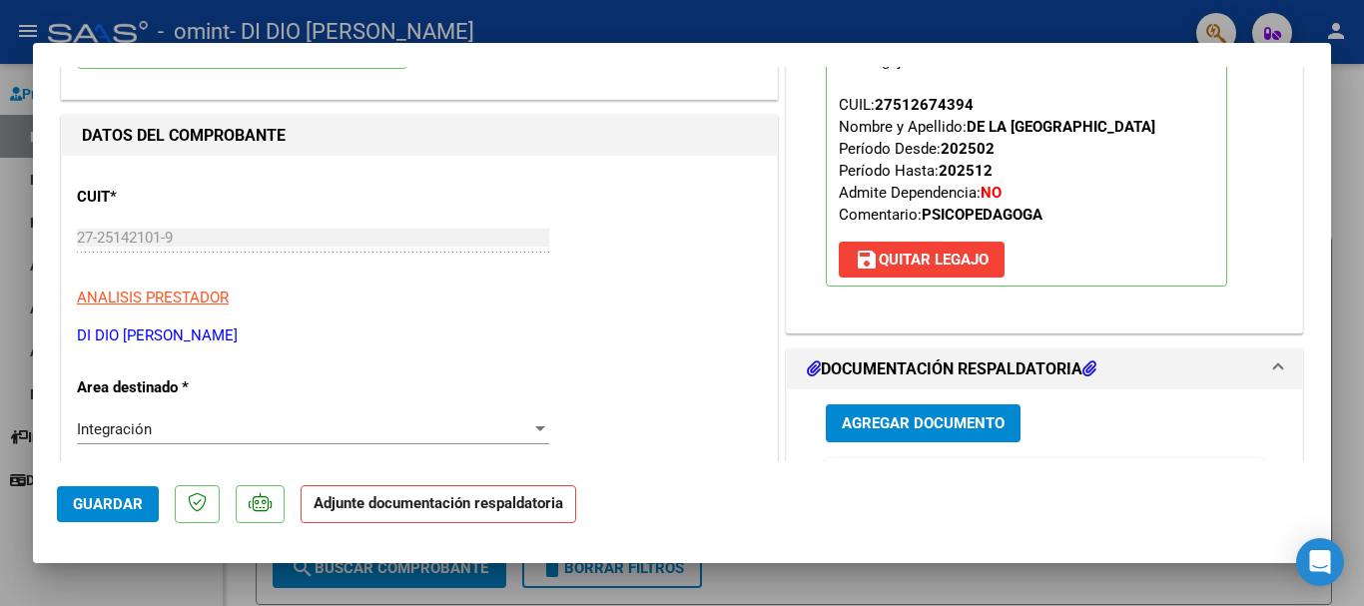
scroll to position [240, 0]
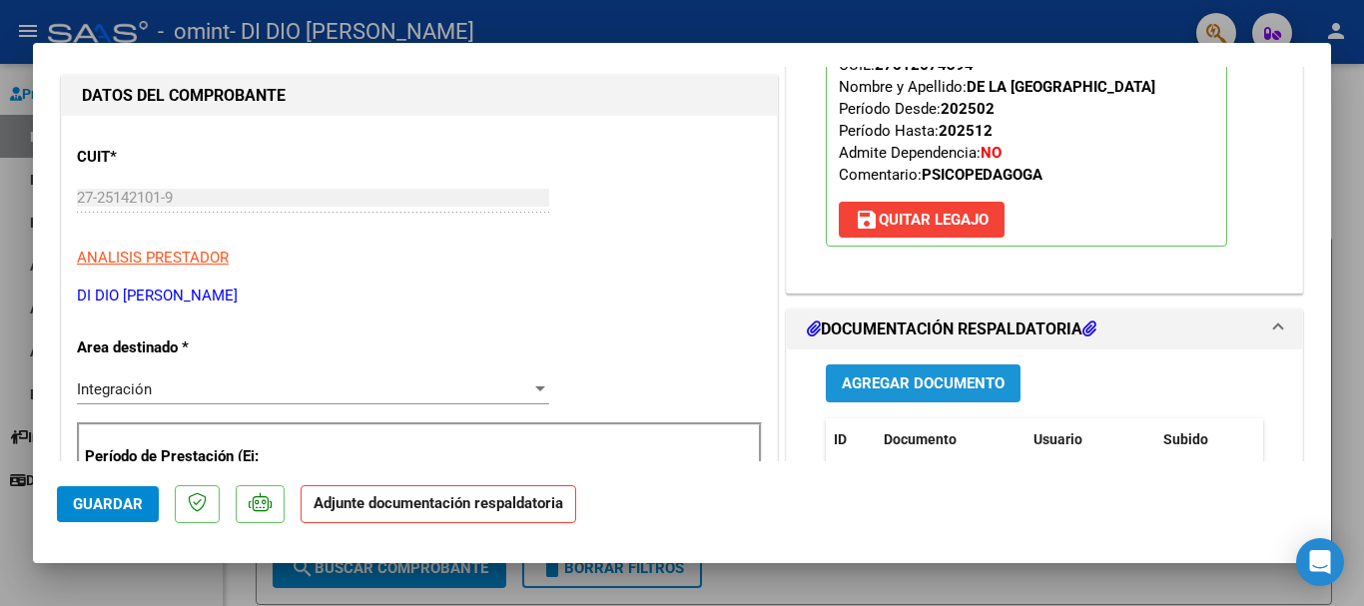
click at [912, 386] on span "Agregar Documento" at bounding box center [923, 384] width 163 height 18
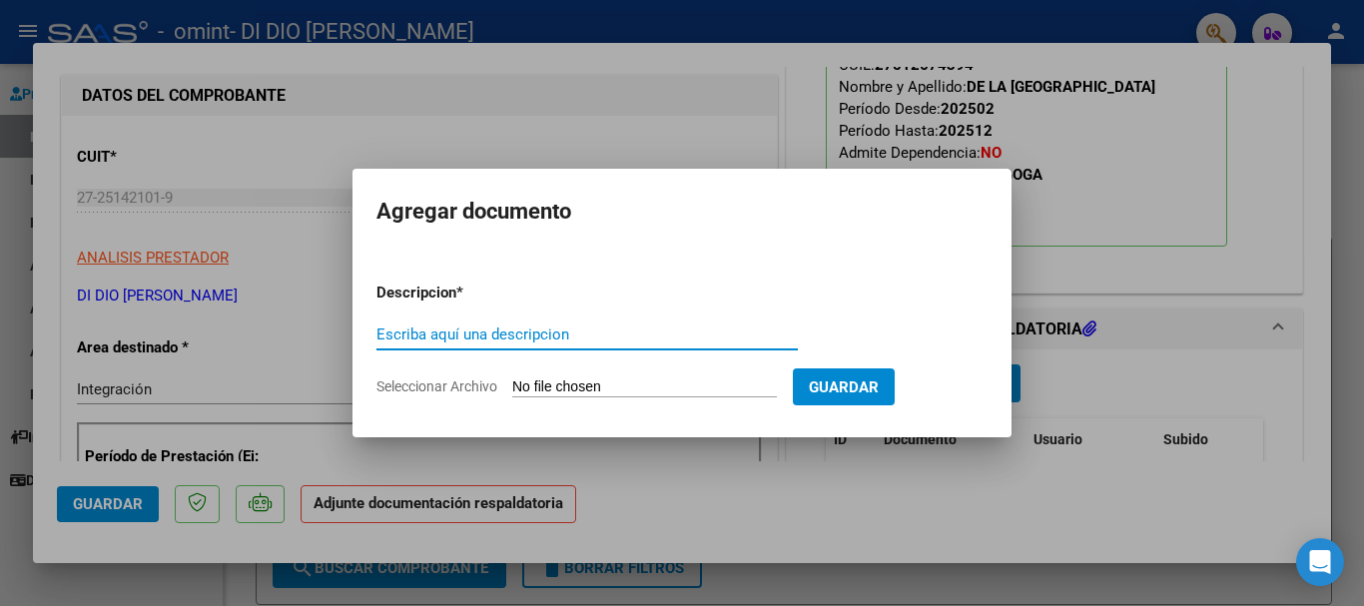
click at [423, 335] on input "Escriba aquí una descripcion" at bounding box center [586, 334] width 421 height 18
type input "planilla asistencia"
click at [530, 381] on input "Seleccionar Archivo" at bounding box center [644, 387] width 265 height 19
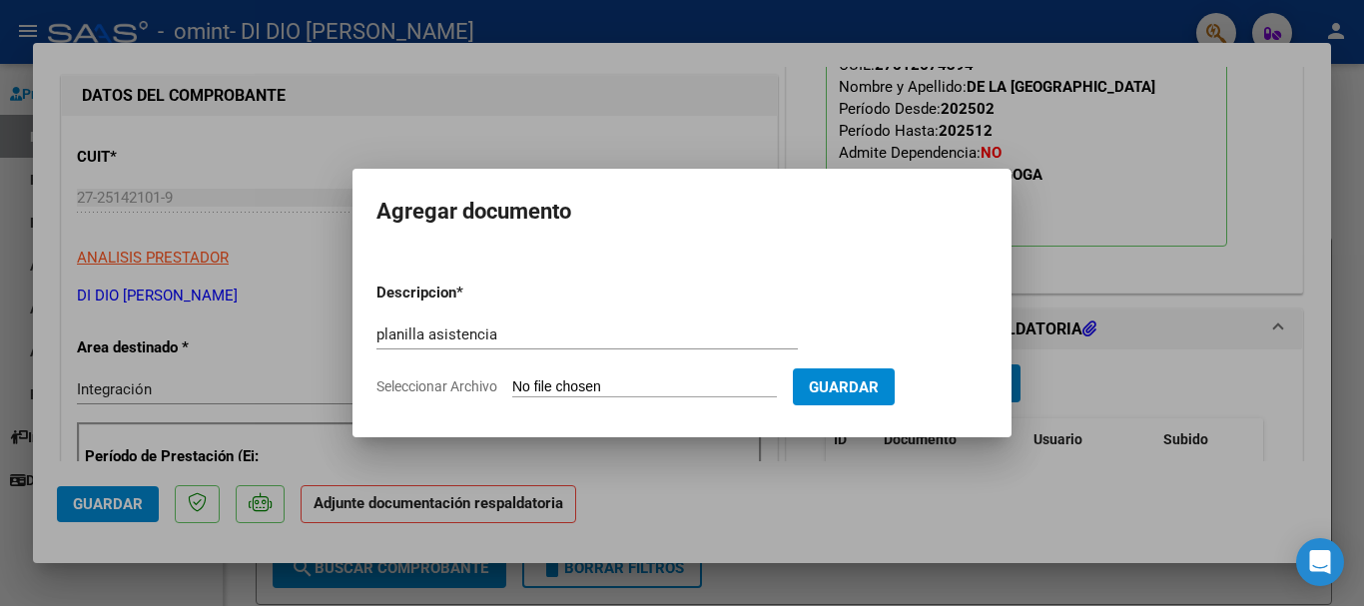
type input "C:\fakepath\De la calle 7-25pl.pdf"
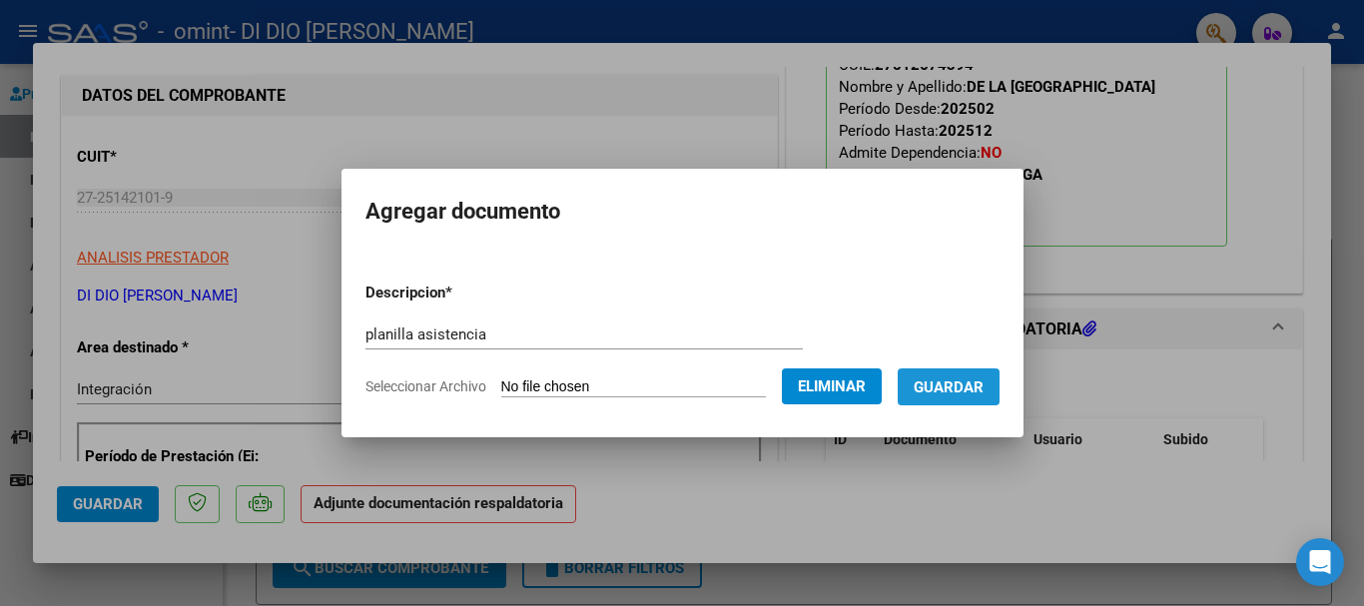
click at [949, 389] on span "Guardar" at bounding box center [949, 387] width 70 height 18
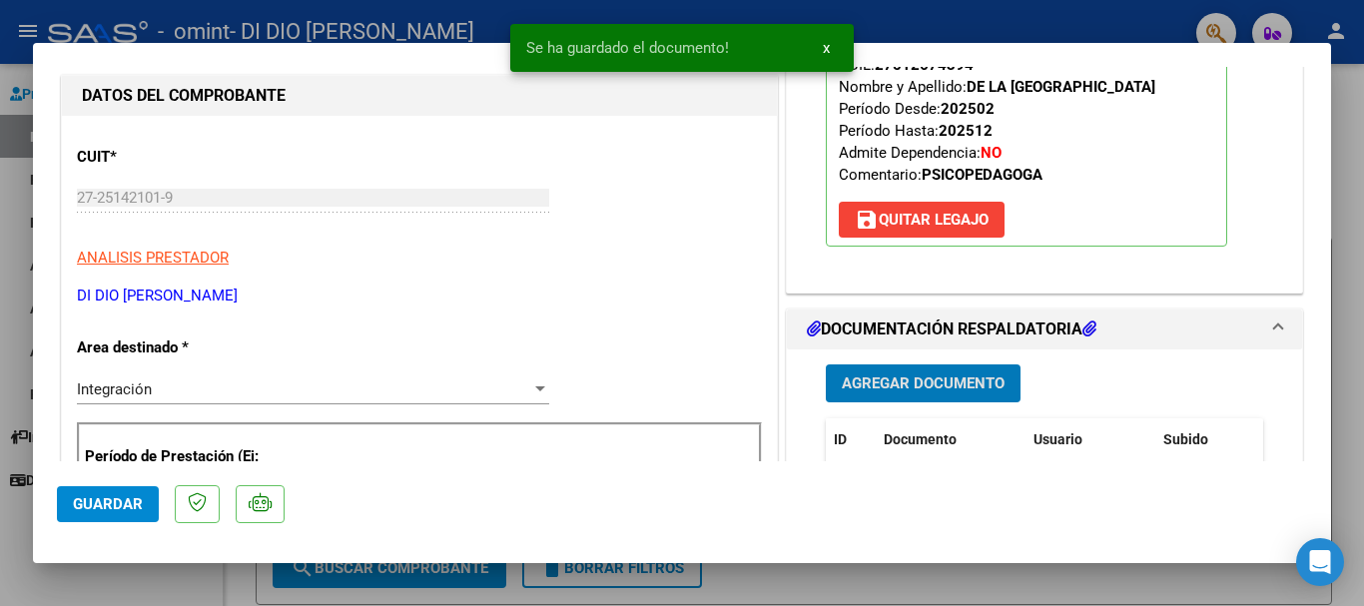
click at [123, 503] on span "Guardar" at bounding box center [108, 504] width 70 height 18
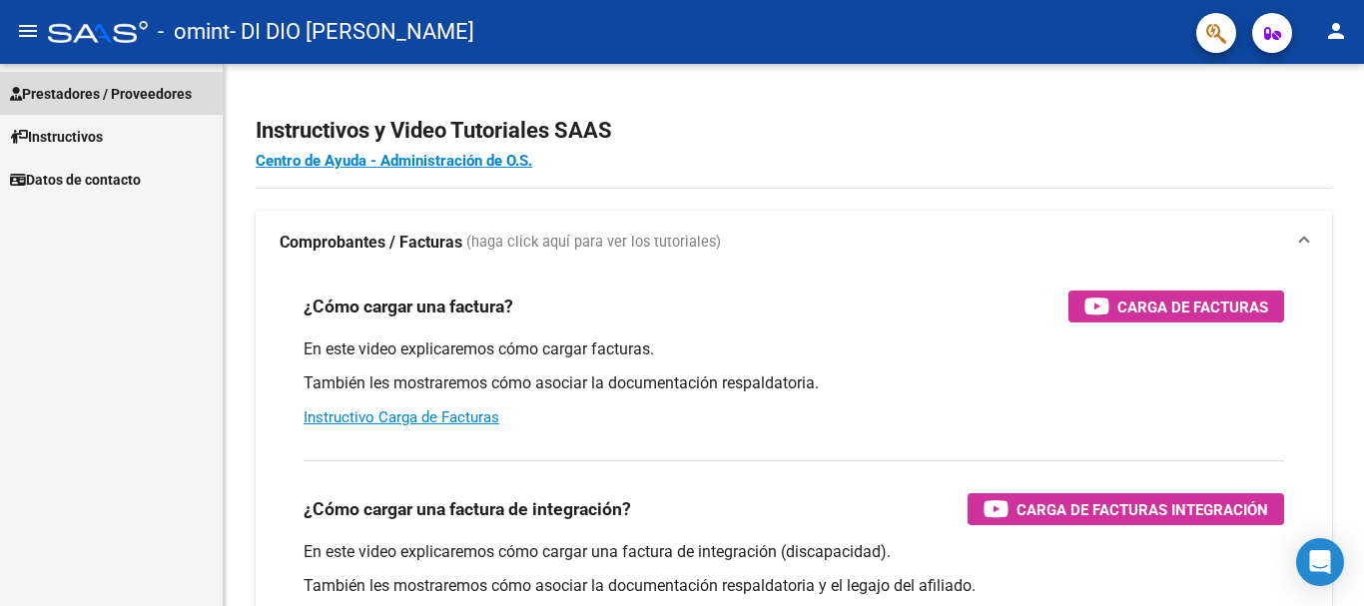
click at [163, 88] on span "Prestadores / Proveedores" at bounding box center [101, 94] width 182 height 22
click at [160, 92] on span "Prestadores / Proveedores" at bounding box center [101, 94] width 182 height 22
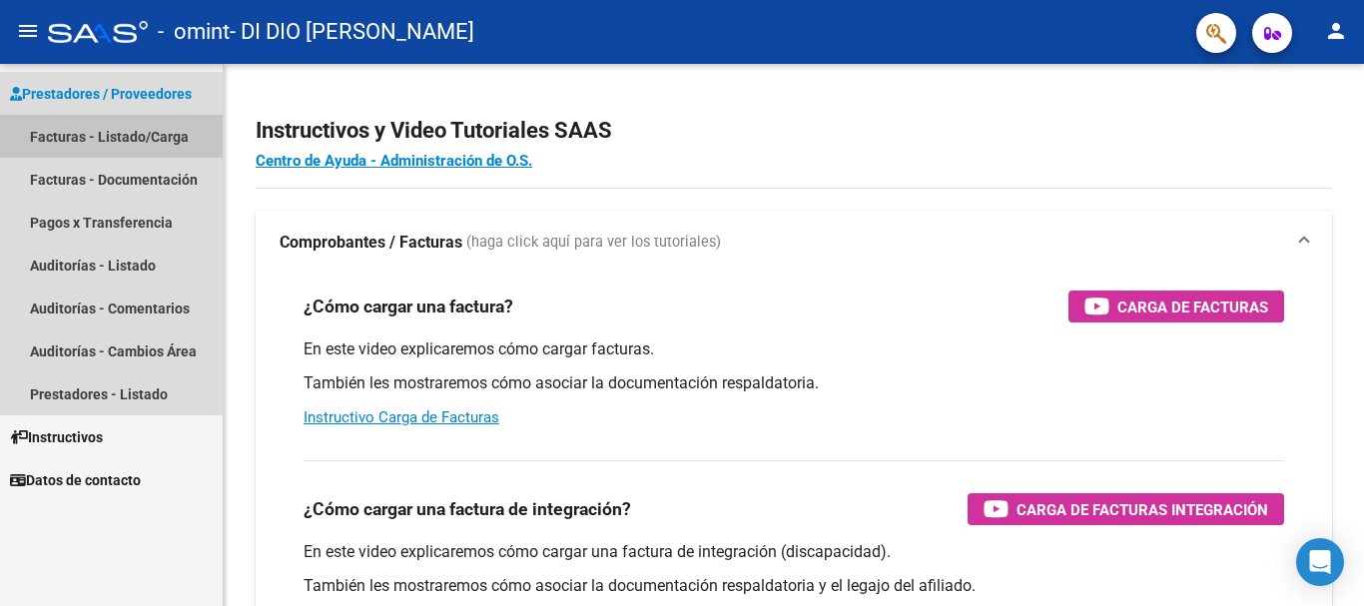
click at [147, 134] on link "Facturas - Listado/Carga" at bounding box center [111, 136] width 223 height 43
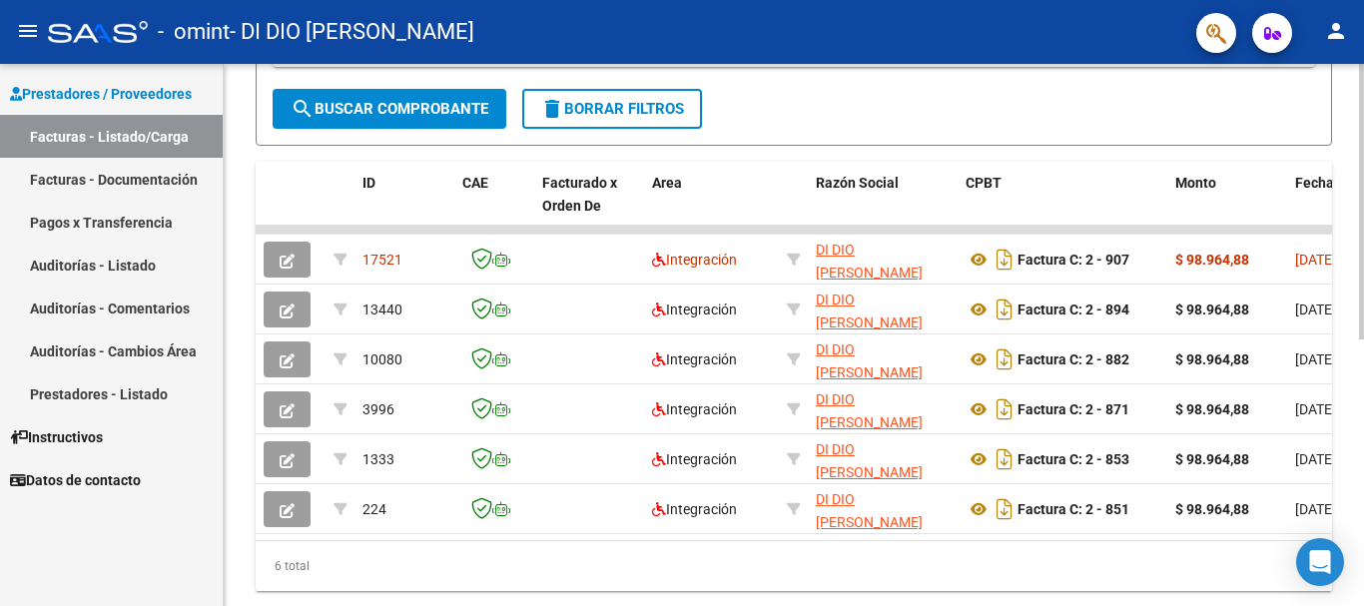
scroll to position [463, 0]
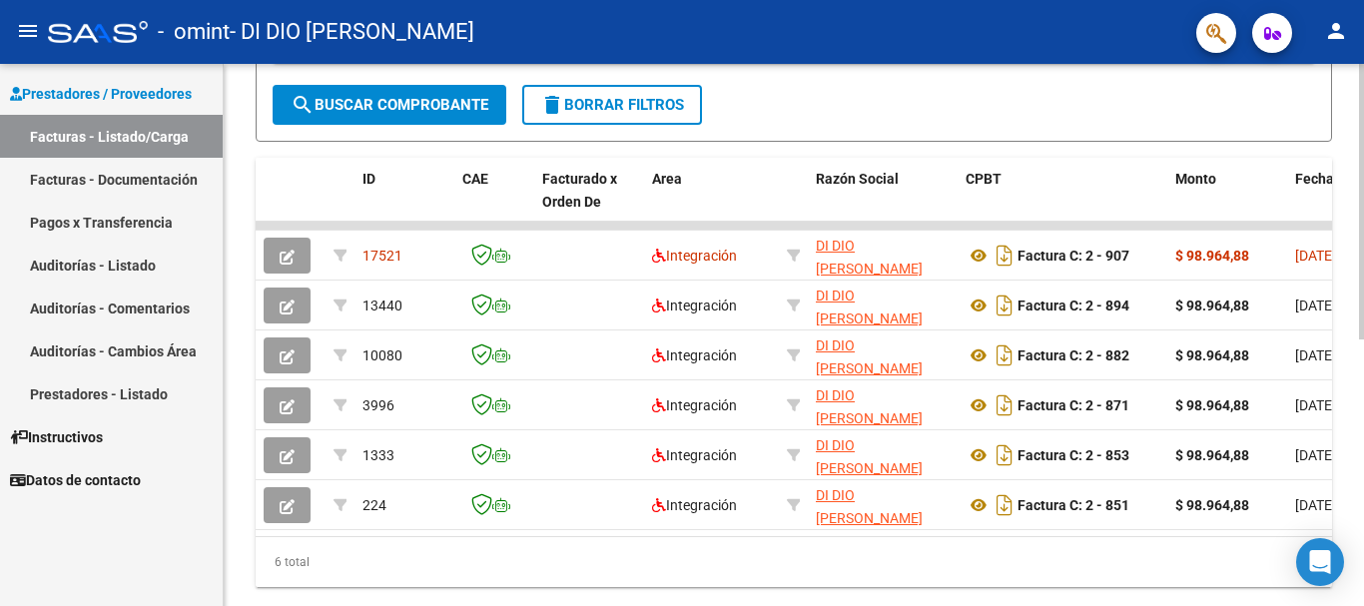
click at [1363, 570] on div at bounding box center [1361, 445] width 5 height 276
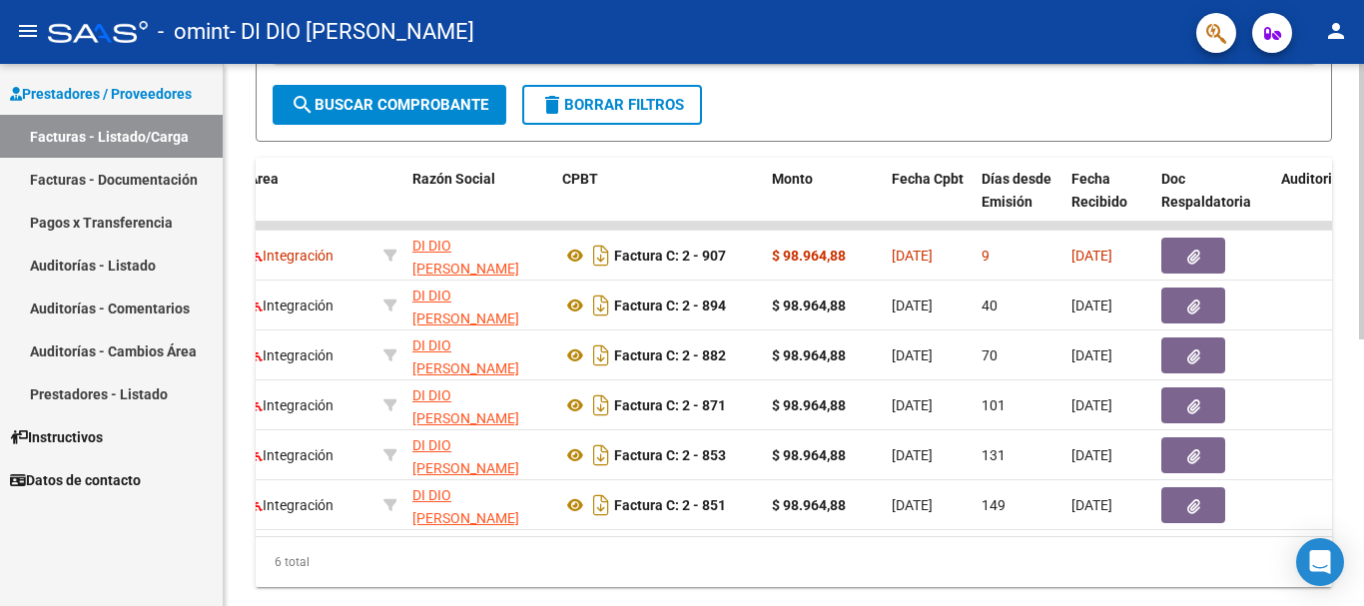
scroll to position [0, 0]
